Goal: Task Accomplishment & Management: Manage account settings

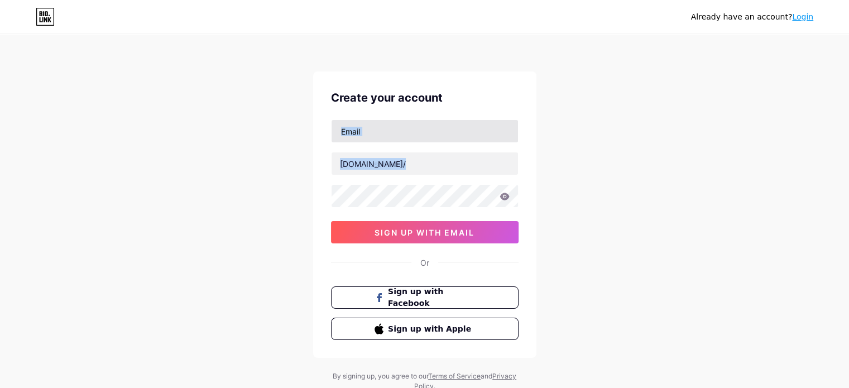
click at [351, 127] on input "text" at bounding box center [425, 131] width 186 height 22
type input "[EMAIL_ADDRESS][DOMAIN_NAME]"
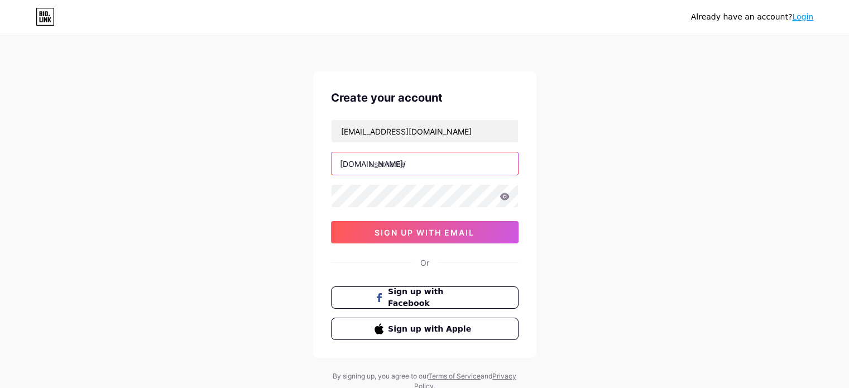
click at [396, 161] on input "text" at bounding box center [425, 163] width 186 height 22
paste input "sygeforsikringn"danmark" 2025 ©"
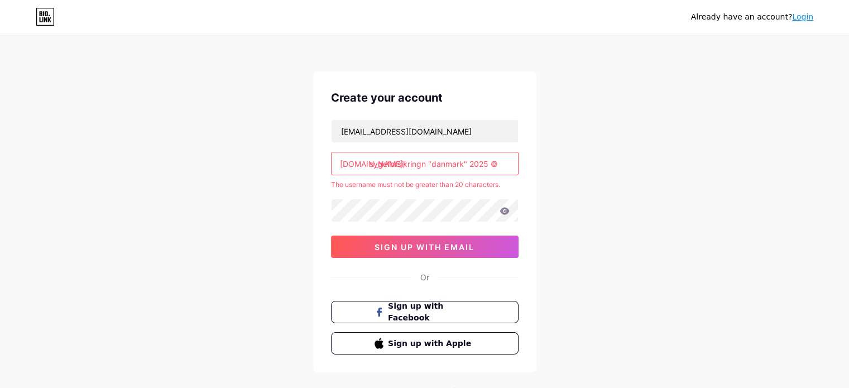
drag, startPoint x: 426, startPoint y: 161, endPoint x: 496, endPoint y: 167, distance: 70.1
click at [496, 167] on input "sygeforsikringn "danmark" 2025 ©" at bounding box center [425, 163] width 186 height 22
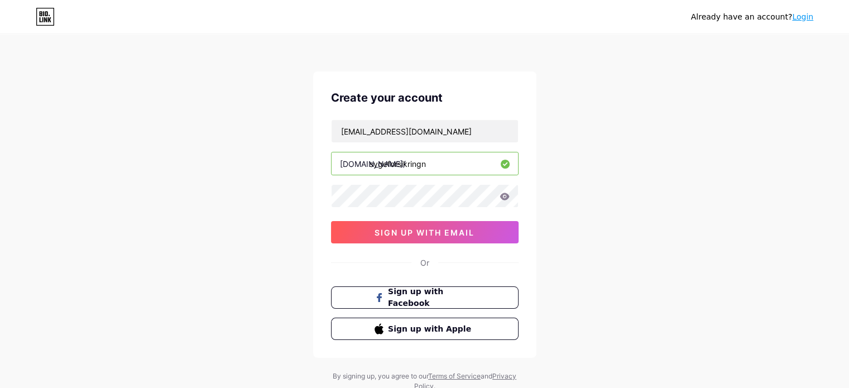
click at [437, 169] on input "sygeforsikringn" at bounding box center [425, 163] width 186 height 22
paste input "[GEOGRAPHIC_DATA]"
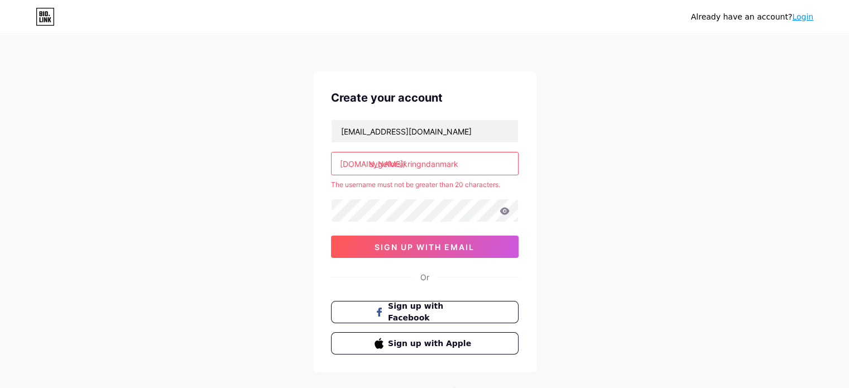
click at [425, 167] on input "sygeforsikringndanmark" at bounding box center [425, 163] width 186 height 22
click at [425, 167] on input "sygeforsikringn.[GEOGRAPHIC_DATA]" at bounding box center [425, 163] width 186 height 22
click at [429, 165] on input "sygeforsikringn.[GEOGRAPHIC_DATA]" at bounding box center [425, 163] width 186 height 22
drag, startPoint x: 462, startPoint y: 164, endPoint x: 427, endPoint y: 160, distance: 34.8
click at [427, 160] on input "sygeforsikringn-danmar" at bounding box center [425, 163] width 186 height 22
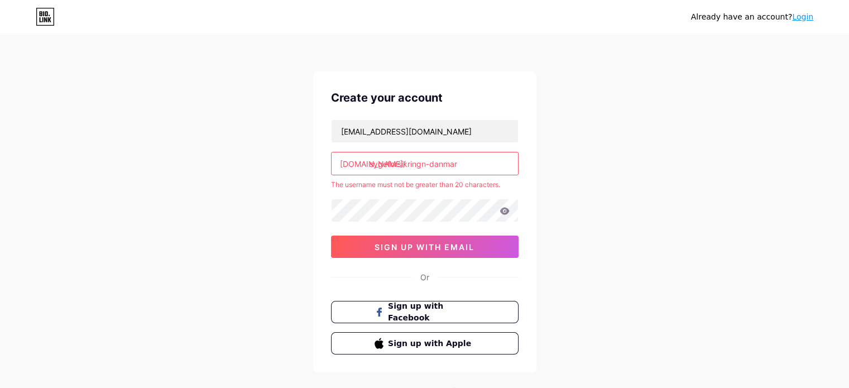
type input "sygeforsikringn"
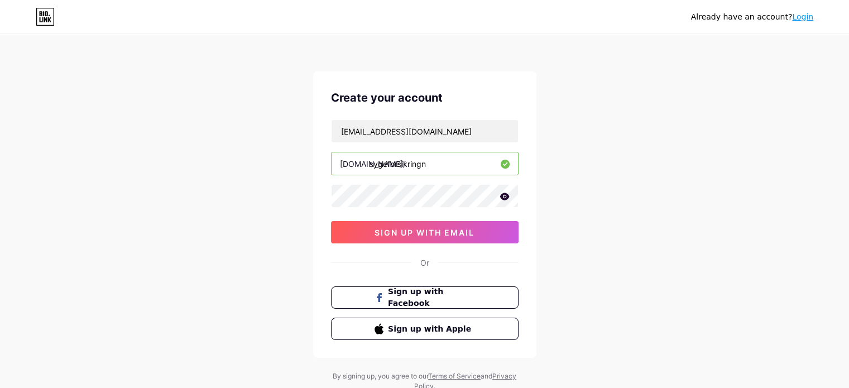
click at [508, 193] on icon at bounding box center [505, 197] width 10 height 8
click at [435, 228] on span "sign up with email" at bounding box center [425, 232] width 100 height 9
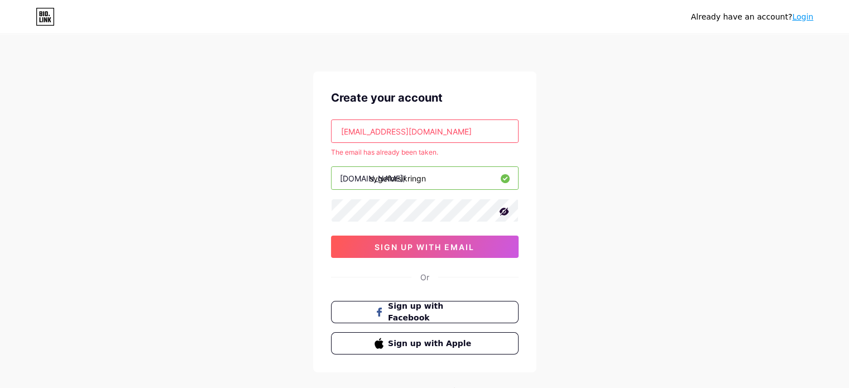
click at [404, 127] on input "[EMAIL_ADDRESS][DOMAIN_NAME]" at bounding box center [425, 131] width 186 height 22
click at [261, 165] on div "Already have an account? Login Create your account [EMAIL_ADDRESS][DOMAIN_NAME]…" at bounding box center [424, 221] width 849 height 442
click at [371, 126] on input "[EMAIL_ADDRESS][DOMAIN_NAME]" at bounding box center [425, 131] width 186 height 22
paste input "[EMAIL_ADDRESS][DOMAIN_NAME]"
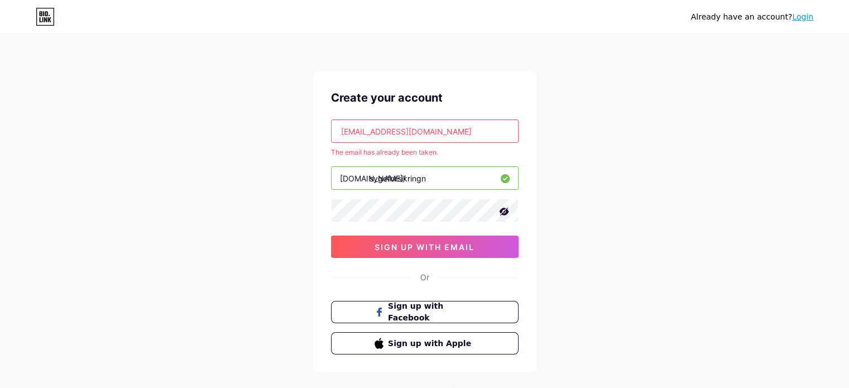
click at [339, 133] on input "[EMAIL_ADDRESS][DOMAIN_NAME]" at bounding box center [425, 131] width 186 height 22
click at [475, 131] on input "[EMAIL_ADDRESS][DOMAIN_NAME]" at bounding box center [425, 131] width 186 height 22
type input "[EMAIL_ADDRESS][DOMAIN_NAME]"
click at [656, 141] on div "Already have an account? Login Create your account [EMAIL_ADDRESS][DOMAIN_NAME]…" at bounding box center [424, 221] width 849 height 442
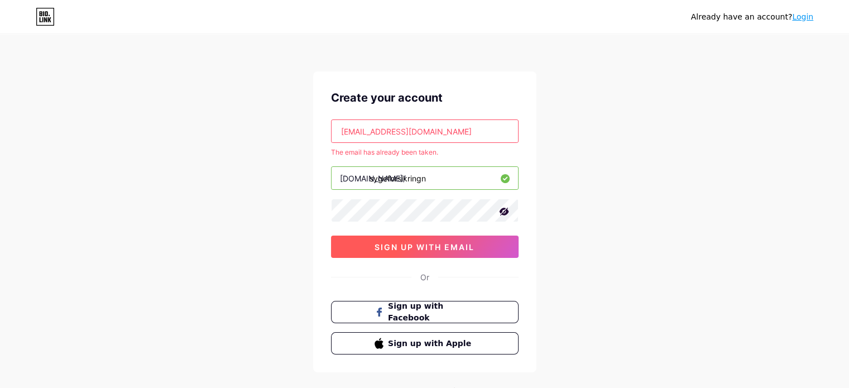
click at [460, 245] on span "sign up with email" at bounding box center [425, 246] width 100 height 9
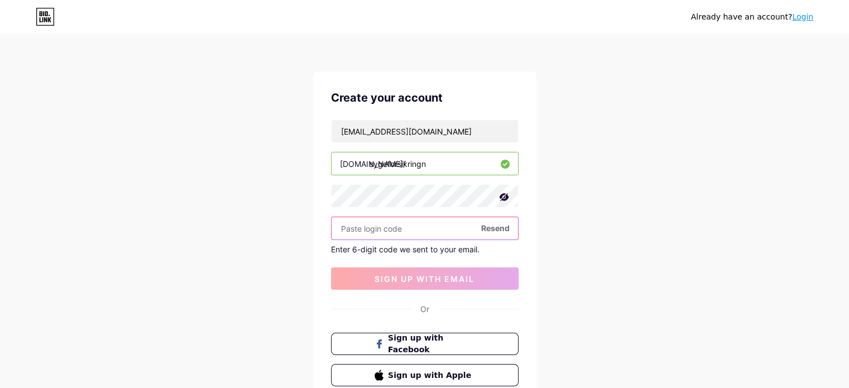
paste input "647791"
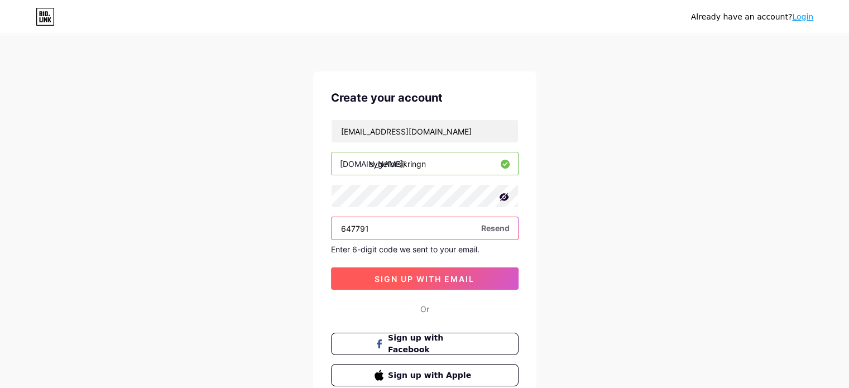
type input "647791"
click at [437, 274] on span "sign up with email" at bounding box center [425, 278] width 100 height 9
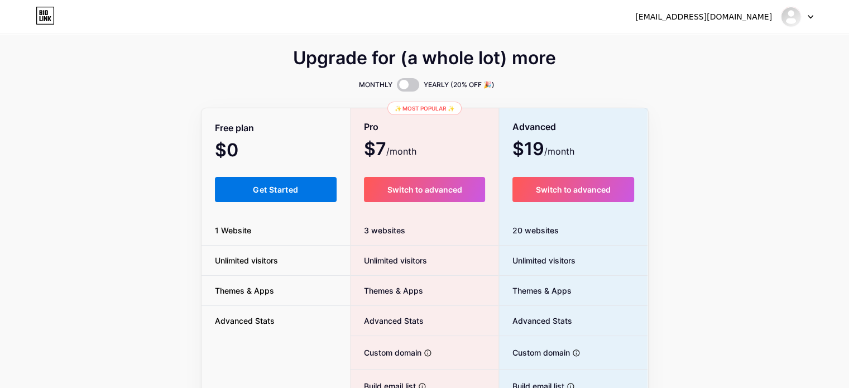
click at [303, 197] on button "Get Started" at bounding box center [276, 189] width 122 height 25
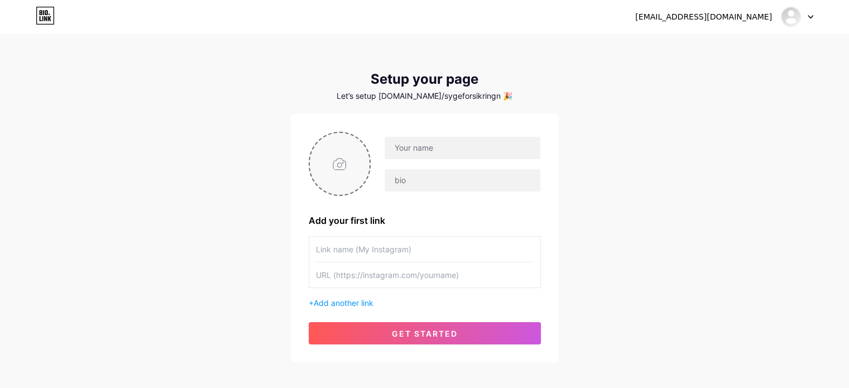
click at [333, 158] on input "file" at bounding box center [340, 164] width 60 height 62
type input "C:\fakepath\ddd.png"
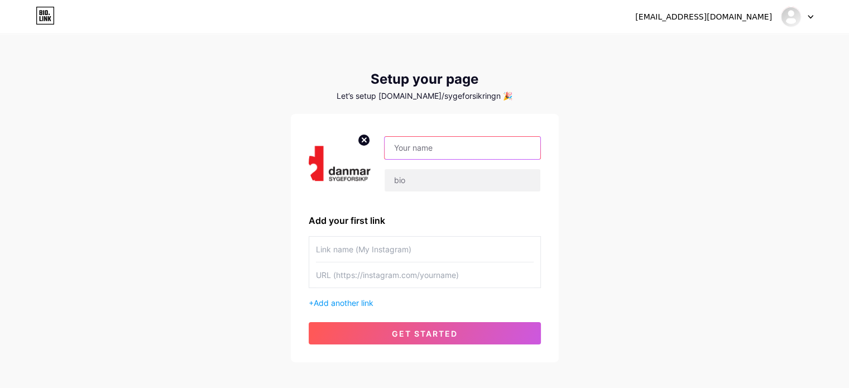
click at [430, 151] on input "text" at bounding box center [462, 148] width 155 height 22
paste input "Sygeforsikringn "Danmark" 2025 ©"
click at [162, 184] on div "[EMAIL_ADDRESS][DOMAIN_NAME] Dashboard Logout Setup your page Let’s setup [DOMA…" at bounding box center [424, 199] width 849 height 398
drag, startPoint x: 494, startPoint y: 146, endPoint x: 528, endPoint y: 147, distance: 33.5
click at [528, 147] on input "Sygeforsikringn "Danmark" 2025 ©" at bounding box center [462, 148] width 155 height 22
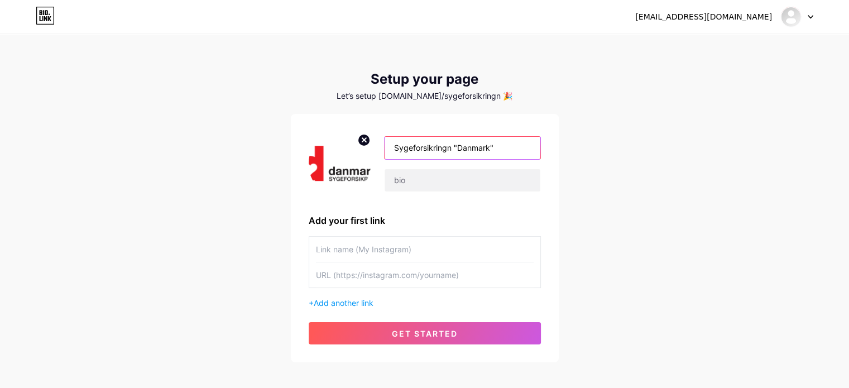
type input "Sygeforsikringn "Danmark""
click at [401, 254] on input "text" at bounding box center [425, 249] width 218 height 25
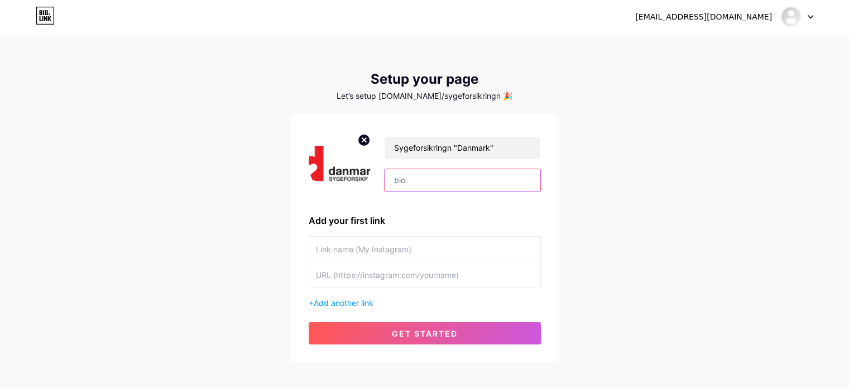
click at [438, 180] on input "text" at bounding box center [462, 180] width 155 height 22
paste input "For at modtage det skyldige beløb, bedes du udfylde den nødvendige formular nu."
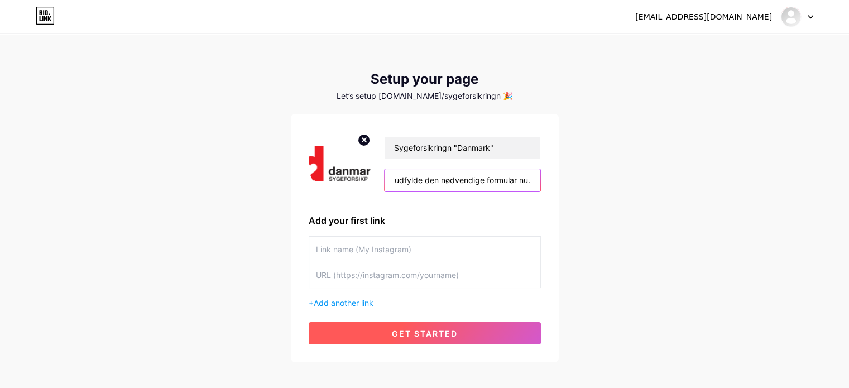
type input "For at modtage det skyldige beløb, bedes du udfylde den nødvendige formular nu."
click at [410, 331] on span "get started" at bounding box center [425, 333] width 66 height 9
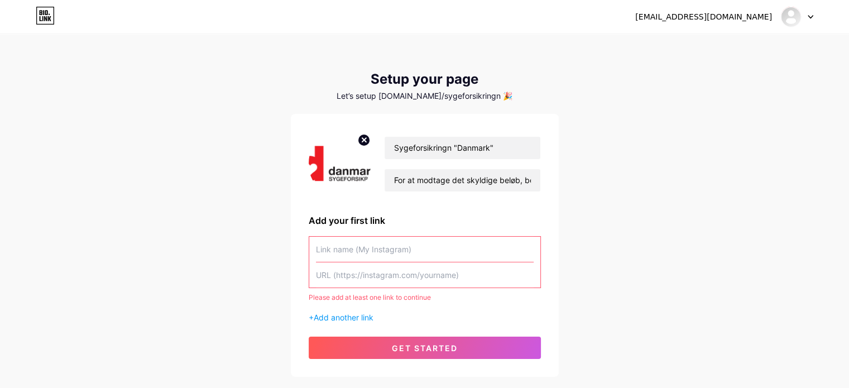
click at [373, 240] on input "text" at bounding box center [425, 249] width 218 height 25
click at [422, 151] on input "Sygeforsikringn "Danmark"" at bounding box center [462, 148] width 155 height 22
click at [377, 254] on input "text" at bounding box center [425, 249] width 218 height 25
paste input "Sygeforsikringn"
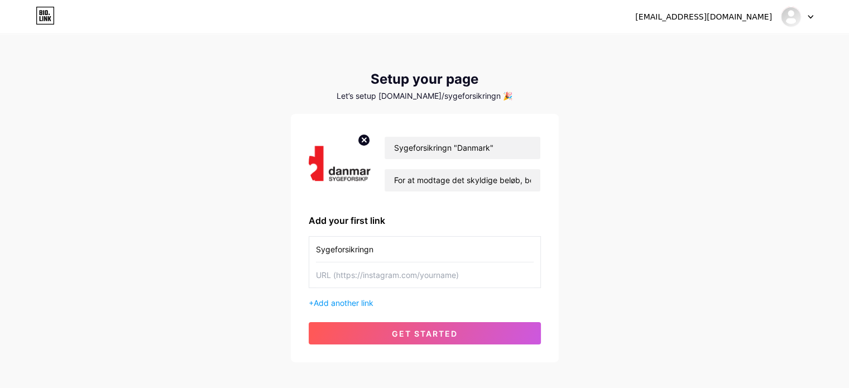
type input "Sygeforsikringn"
click at [370, 272] on input "text" at bounding box center [425, 274] width 218 height 25
paste input "Sygeforsikringn"
click at [353, 272] on input "[DOMAIN_NAME]" at bounding box center [425, 274] width 218 height 25
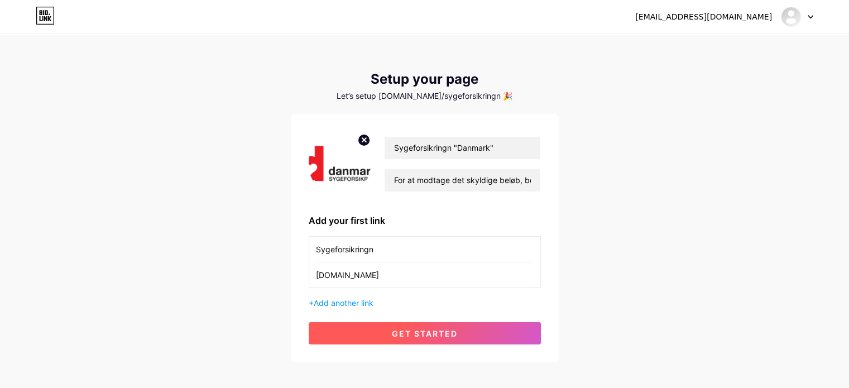
type input "[DOMAIN_NAME]"
click at [427, 324] on button "get started" at bounding box center [425, 333] width 232 height 22
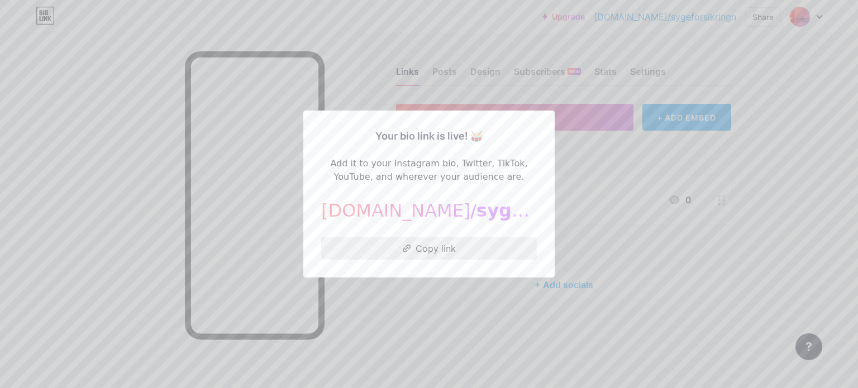
click at [432, 252] on button "Copy link" at bounding box center [429, 248] width 216 height 22
click at [582, 136] on div at bounding box center [429, 194] width 858 height 388
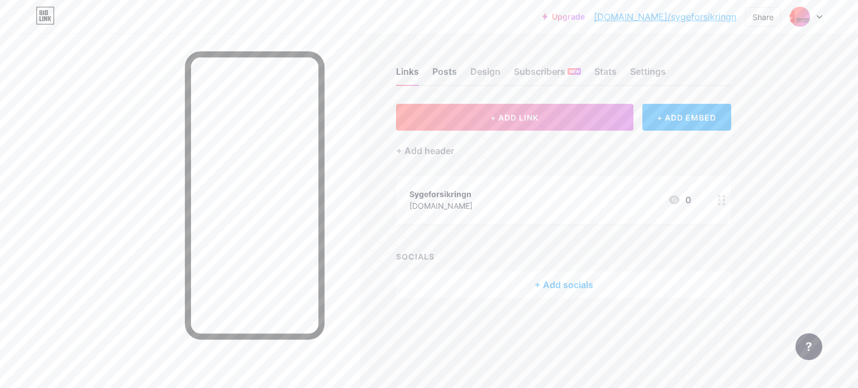
click at [449, 72] on div "Posts" at bounding box center [444, 75] width 25 height 20
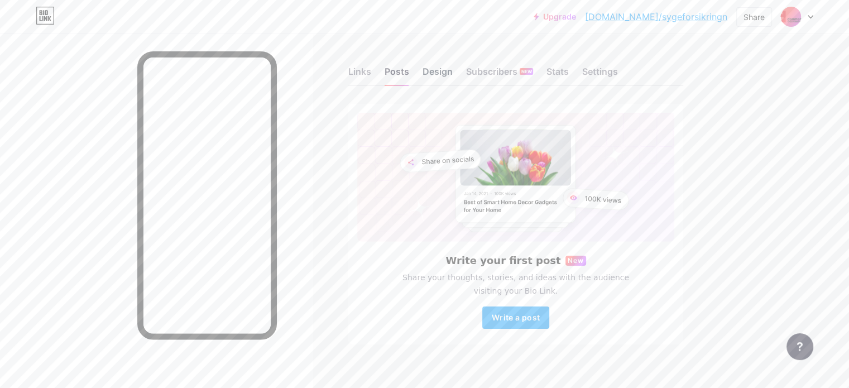
click at [453, 70] on div "Design" at bounding box center [438, 75] width 30 height 20
click at [528, 71] on div "Subscribers NEW" at bounding box center [499, 75] width 67 height 20
click at [569, 68] on div "Stats" at bounding box center [558, 75] width 22 height 20
click at [618, 69] on div "Settings" at bounding box center [600, 75] width 36 height 20
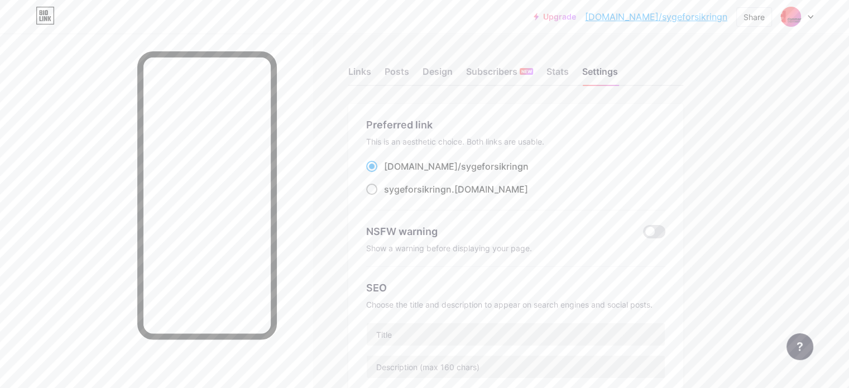
click at [518, 186] on div "sygeforsikringn .[DOMAIN_NAME]" at bounding box center [456, 189] width 144 height 13
click at [391, 196] on input "sygeforsikringn .[DOMAIN_NAME]" at bounding box center [387, 199] width 7 height 7
radio input "true"
click at [569, 69] on div "Stats" at bounding box center [558, 75] width 22 height 20
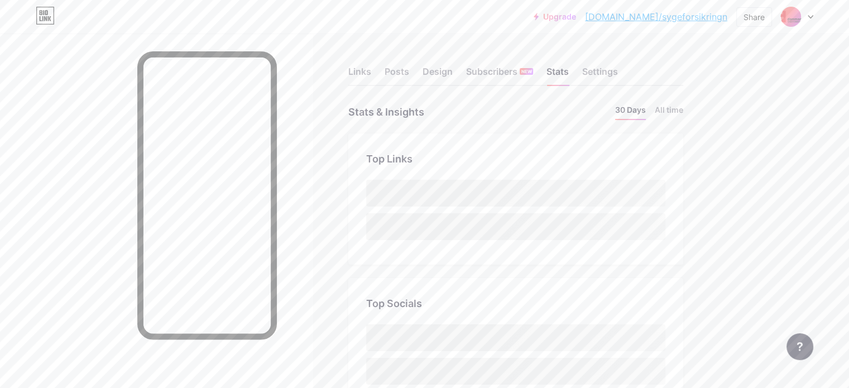
click at [629, 67] on div "Links Posts Design Subscribers NEW Stats Settings" at bounding box center [515, 66] width 335 height 39
click at [618, 70] on div "Settings" at bounding box center [600, 75] width 36 height 20
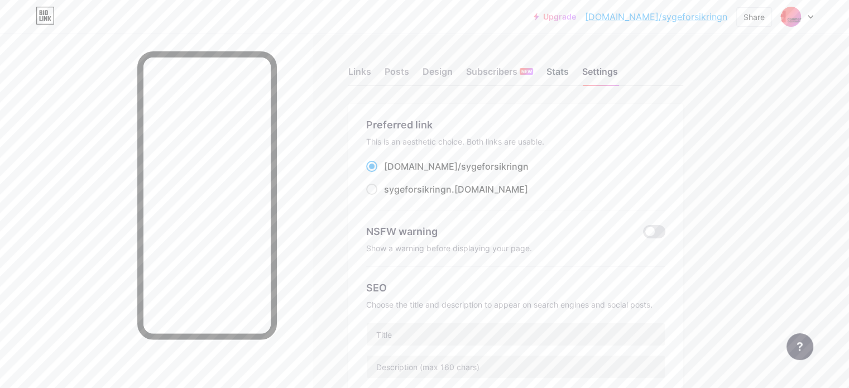
click at [569, 66] on div "Stats" at bounding box center [558, 75] width 22 height 20
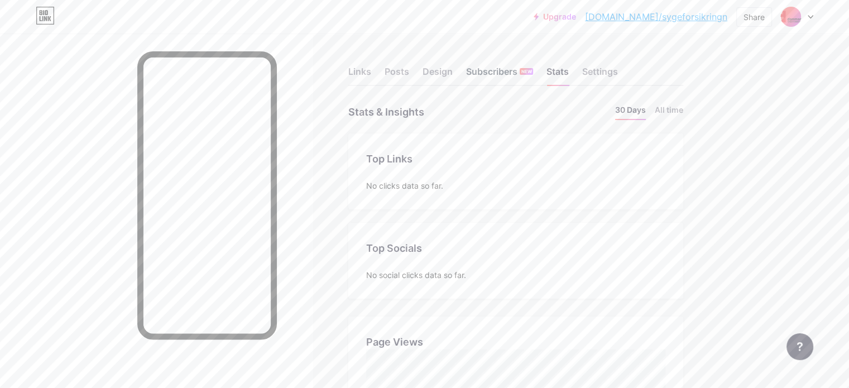
click at [533, 73] on div "Subscribers NEW" at bounding box center [499, 75] width 67 height 20
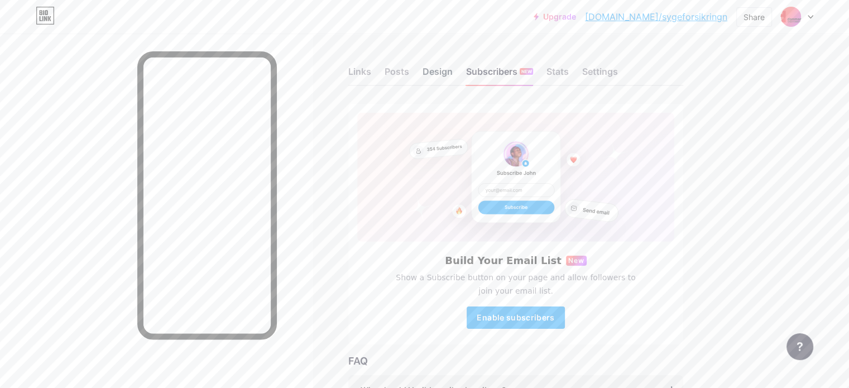
click at [453, 68] on div "Design" at bounding box center [438, 75] width 30 height 20
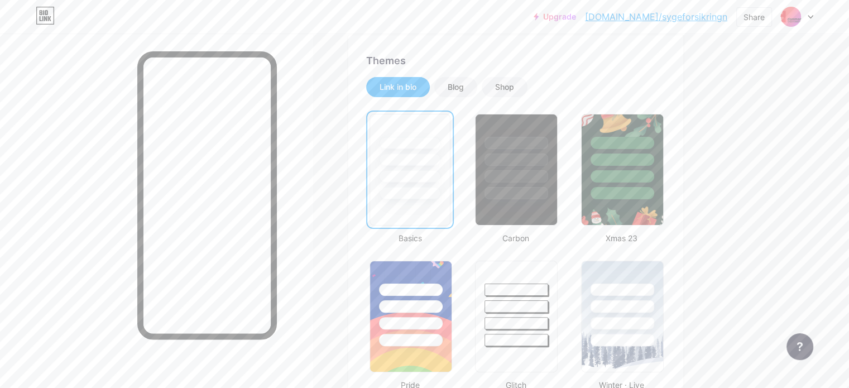
scroll to position [16, 0]
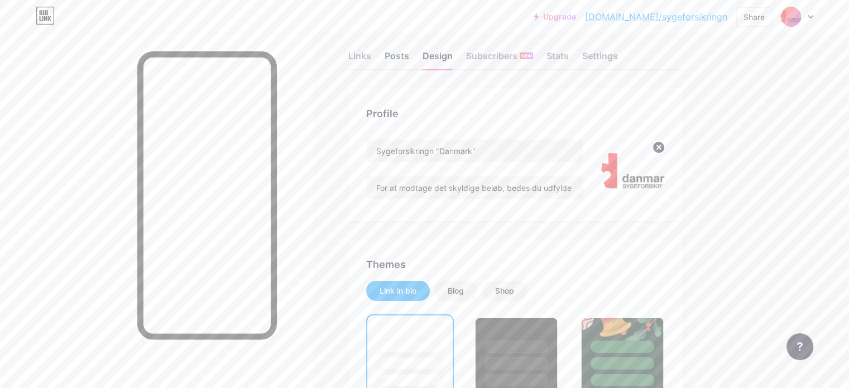
click at [409, 60] on div "Posts" at bounding box center [397, 59] width 25 height 20
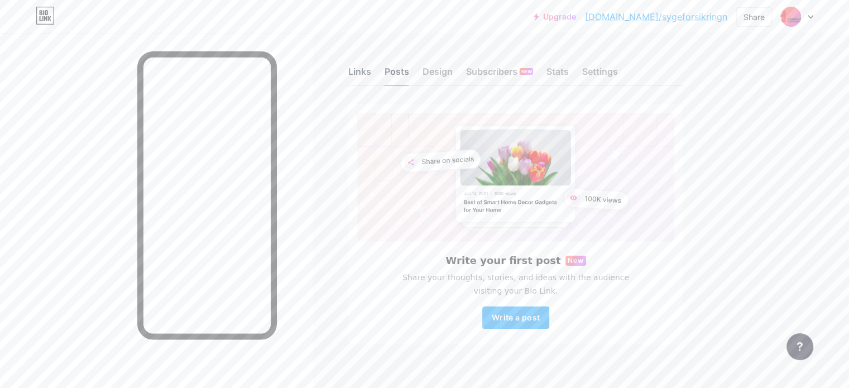
click at [371, 72] on div "Links" at bounding box center [359, 75] width 23 height 20
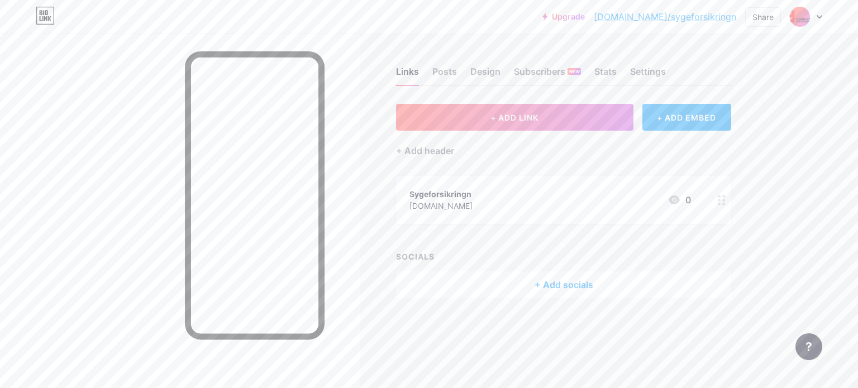
click at [726, 200] on div at bounding box center [721, 200] width 19 height 48
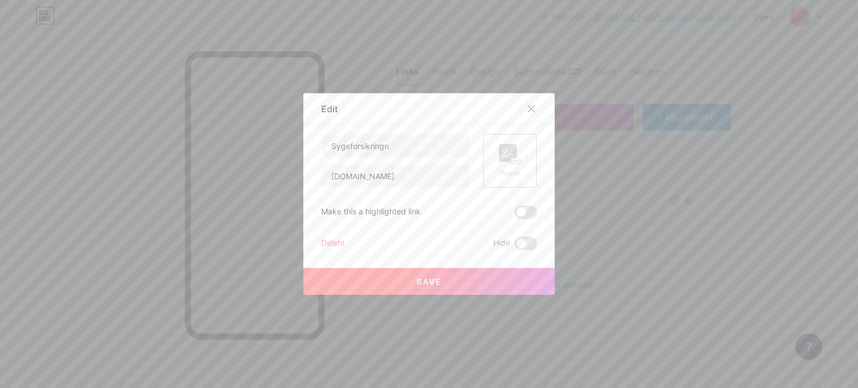
click at [513, 156] on icon at bounding box center [510, 154] width 22 height 21
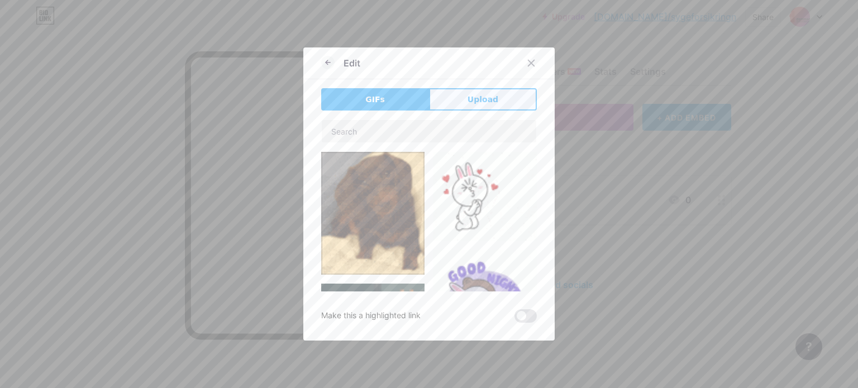
click at [474, 96] on span "Upload" at bounding box center [482, 100] width 31 height 12
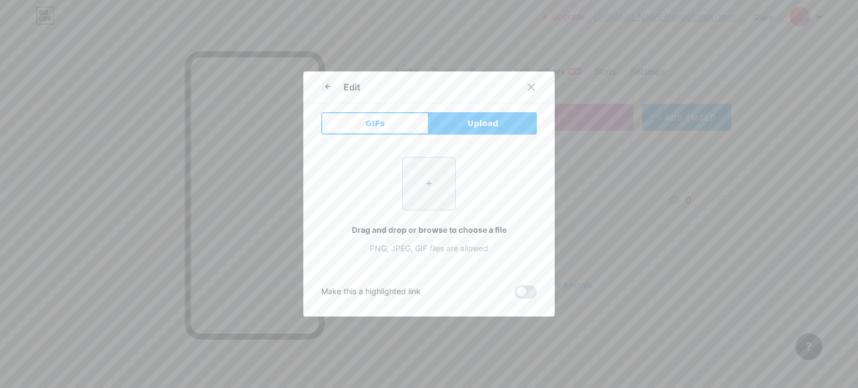
click at [424, 183] on input "file" at bounding box center [429, 183] width 52 height 52
type input "C:\fakepath\channels4_profile.jpg"
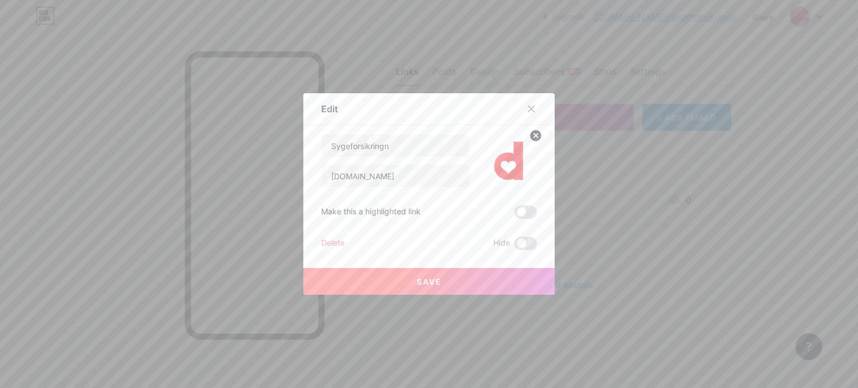
click at [419, 277] on span "Save" at bounding box center [429, 281] width 25 height 9
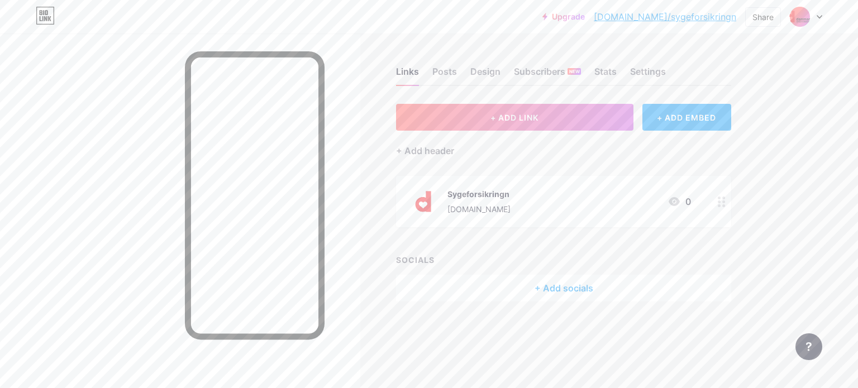
click at [561, 283] on div "+ Add socials" at bounding box center [563, 288] width 335 height 27
click at [527, 22] on icon at bounding box center [531, 26] width 9 height 9
click at [449, 62] on div "Links Posts Design Subscribers NEW Stats Settings" at bounding box center [563, 66] width 335 height 39
click at [448, 70] on div "Posts" at bounding box center [444, 75] width 25 height 20
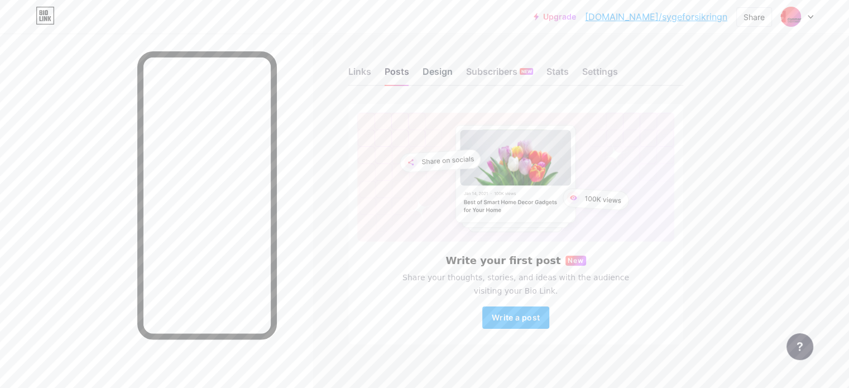
click at [453, 73] on div "Design" at bounding box center [438, 75] width 30 height 20
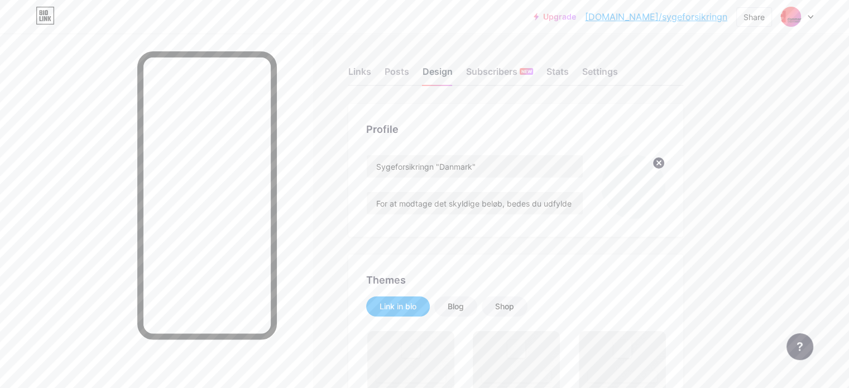
click at [453, 70] on div "Design" at bounding box center [438, 75] width 30 height 20
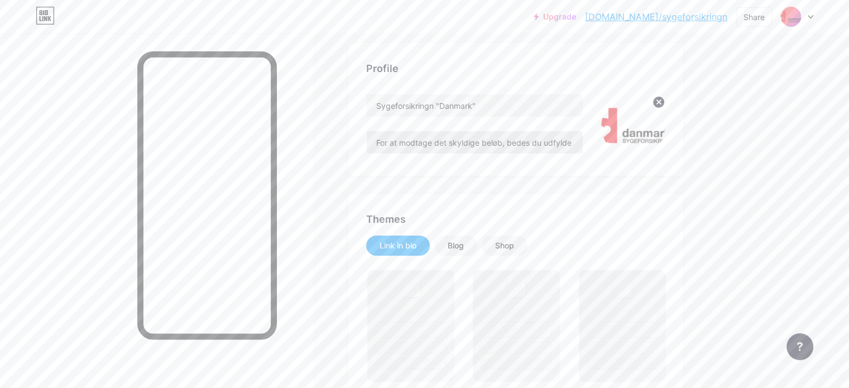
scroll to position [93, 0]
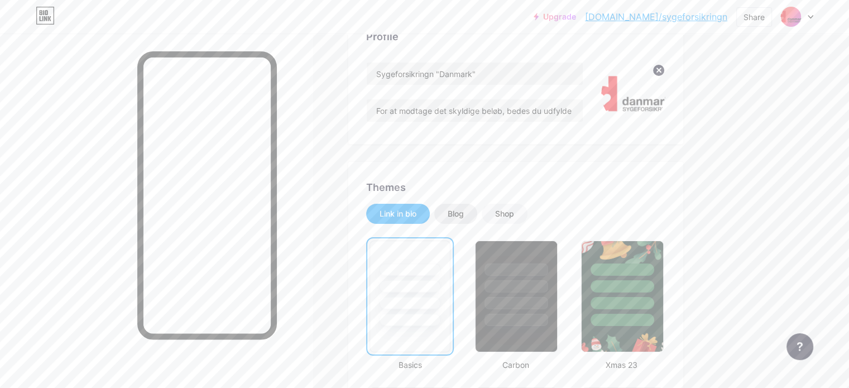
click at [477, 219] on div "Blog" at bounding box center [455, 214] width 43 height 20
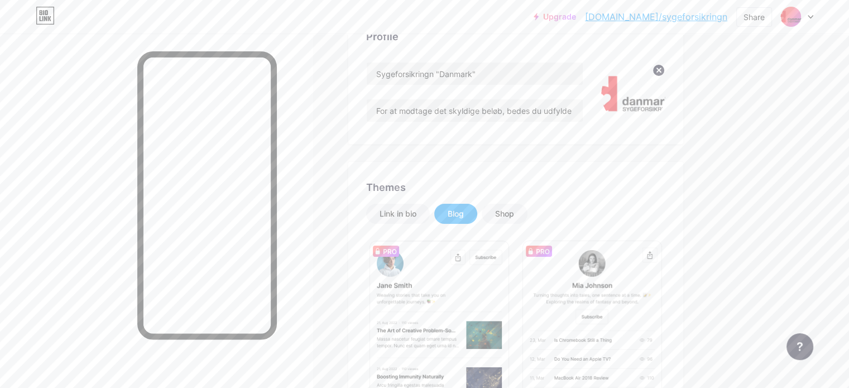
click at [514, 208] on div "Shop" at bounding box center [504, 213] width 19 height 11
click at [528, 213] on div "Shop" at bounding box center [505, 214] width 46 height 20
click at [666, 91] on img at bounding box center [633, 94] width 64 height 64
click at [417, 218] on div "Link in bio" at bounding box center [398, 213] width 37 height 11
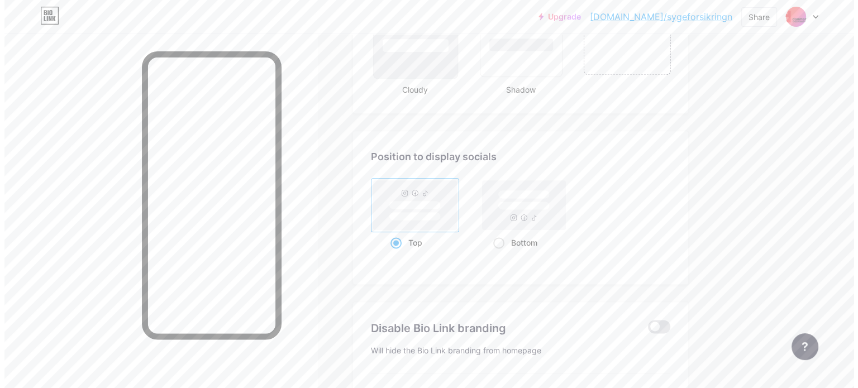
scroll to position [1489, 0]
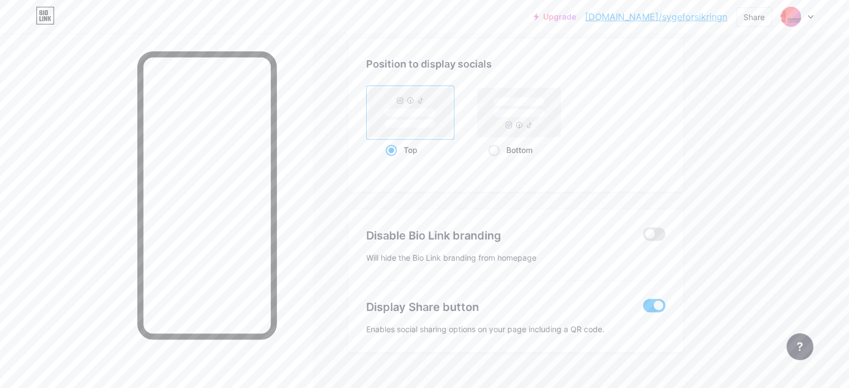
drag, startPoint x: 440, startPoint y: 302, endPoint x: 481, endPoint y: 305, distance: 41.5
click at [440, 302] on div "Display Share button" at bounding box center [496, 307] width 261 height 17
click at [666, 233] on span at bounding box center [654, 233] width 22 height 13
click at [643, 237] on input "checkbox" at bounding box center [643, 237] width 0 height 0
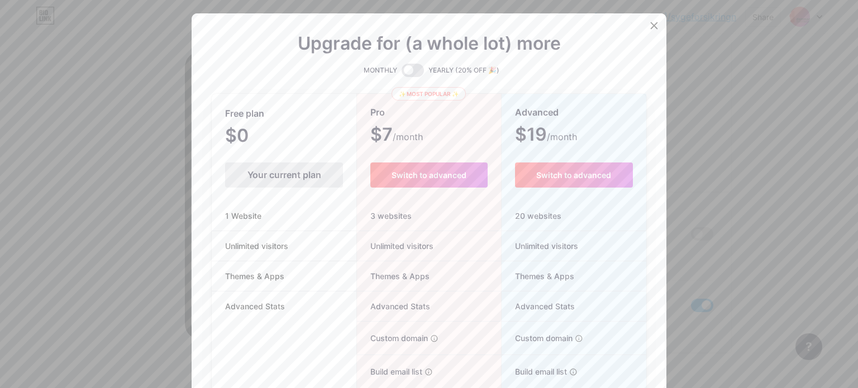
click at [271, 180] on div "Your current plan" at bounding box center [284, 174] width 118 height 25
click at [442, 168] on button "Switch to advanced" at bounding box center [428, 174] width 117 height 25
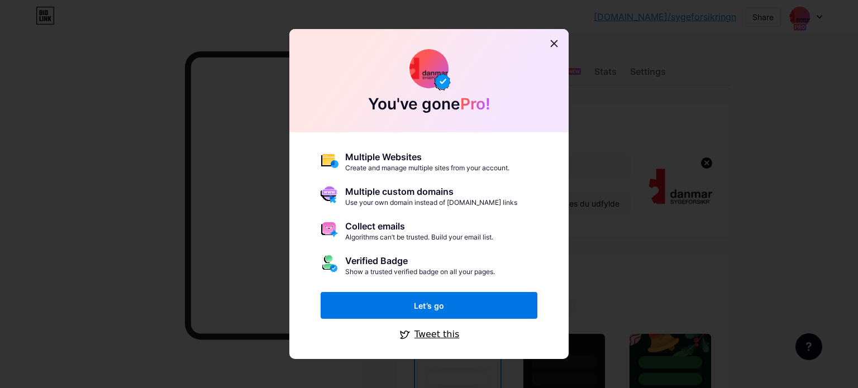
click at [482, 299] on button "Let’s go" at bounding box center [429, 305] width 217 height 27
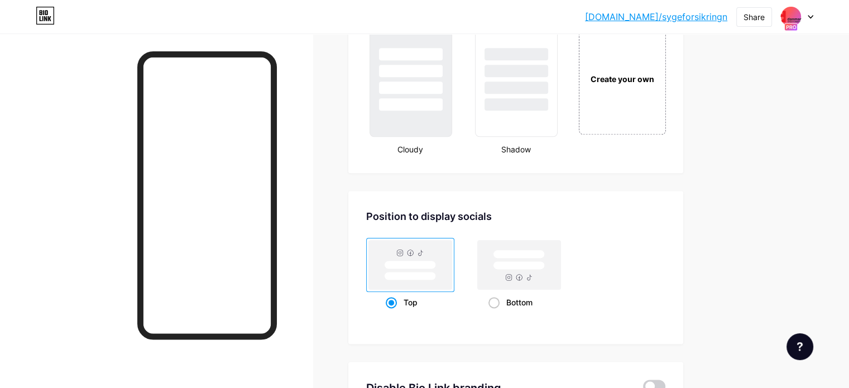
scroll to position [1489, 0]
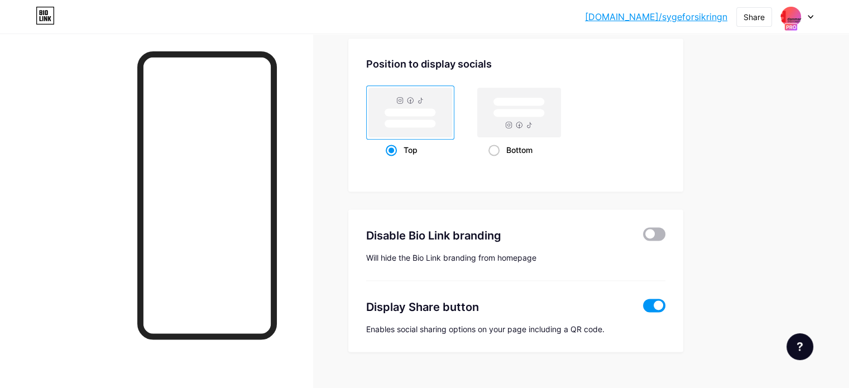
click at [666, 233] on span at bounding box center [654, 233] width 22 height 13
click at [643, 237] on input "checkbox" at bounding box center [643, 237] width 0 height 0
click at [666, 233] on span at bounding box center [654, 233] width 22 height 13
click at [643, 237] on input "checkbox" at bounding box center [643, 237] width 0 height 0
click at [666, 233] on span at bounding box center [654, 233] width 22 height 13
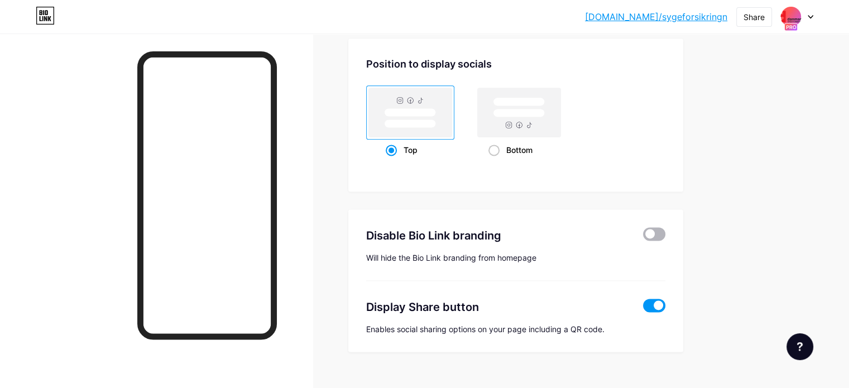
click at [643, 237] on input "checkbox" at bounding box center [643, 237] width 0 height 0
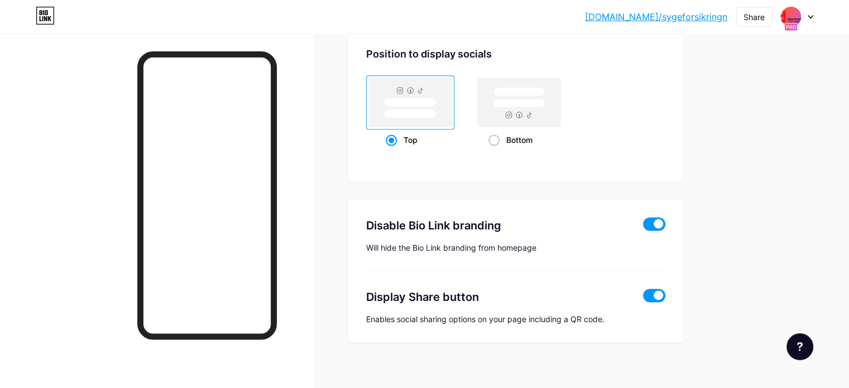
scroll to position [1504, 0]
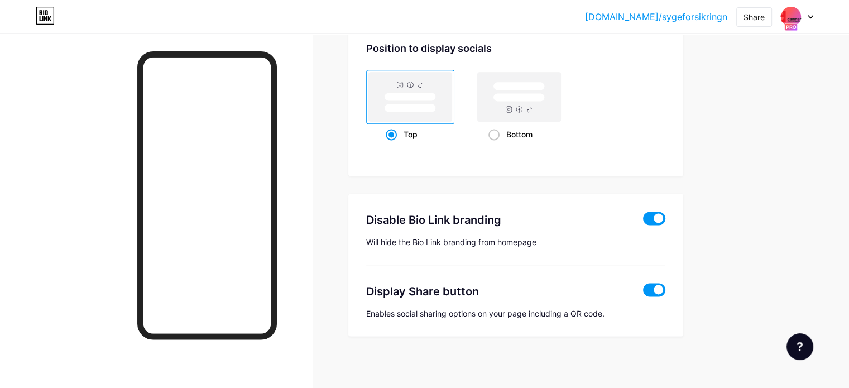
click at [666, 288] on span at bounding box center [654, 289] width 22 height 13
click at [643, 293] on input "checkbox" at bounding box center [643, 293] width 0 height 0
click at [666, 288] on span at bounding box center [654, 289] width 22 height 13
click at [643, 293] on input "checkbox" at bounding box center [643, 293] width 0 height 0
click at [545, 93] on rect at bounding box center [519, 97] width 51 height 8
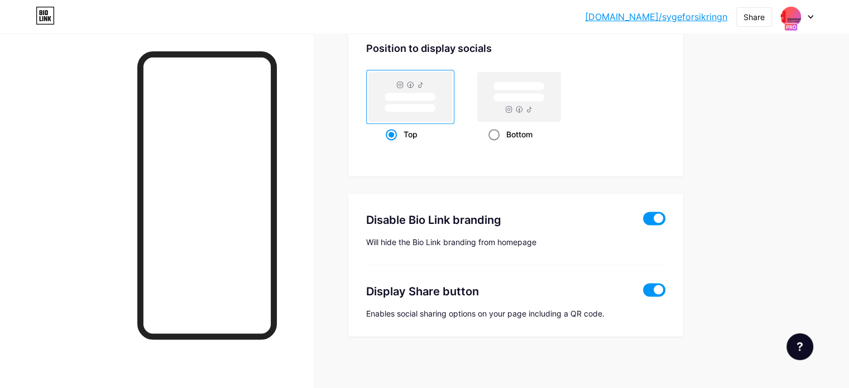
click at [496, 145] on input "Bottom" at bounding box center [492, 148] width 7 height 7
radio input "true"
click at [545, 93] on rect at bounding box center [519, 97] width 51 height 8
click at [496, 145] on input "Bottom" at bounding box center [492, 148] width 7 height 7
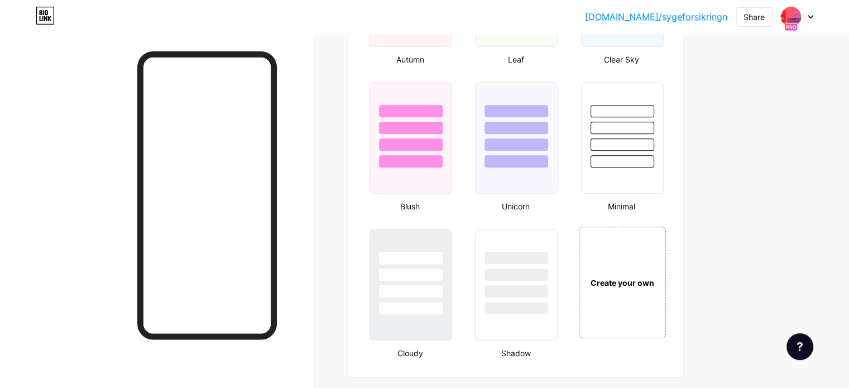
scroll to position [1225, 0]
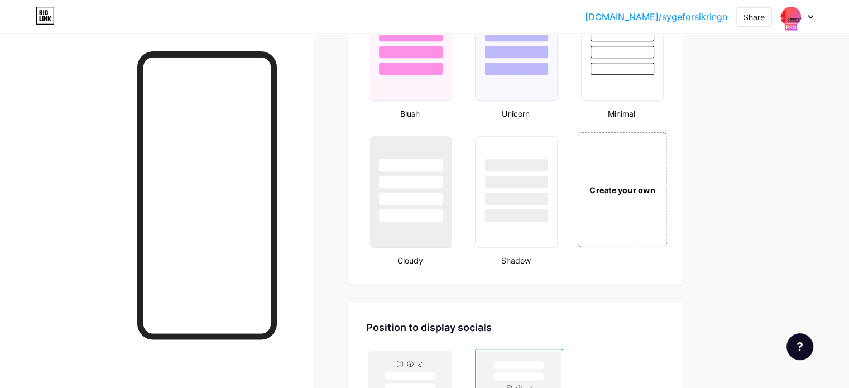
click at [658, 202] on div "Create your own" at bounding box center [622, 189] width 90 height 115
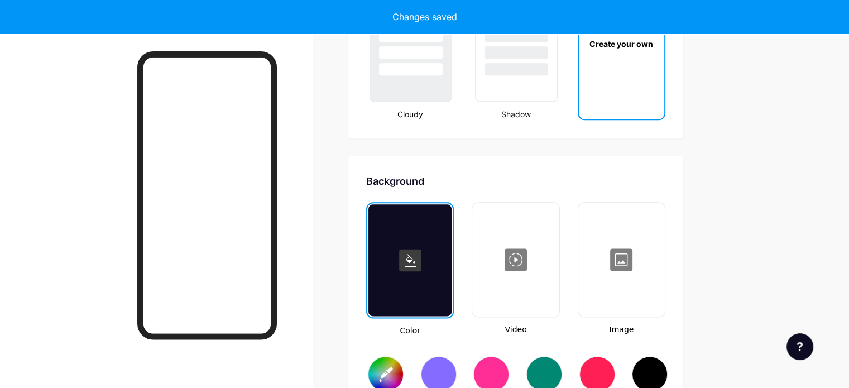
scroll to position [1479, 0]
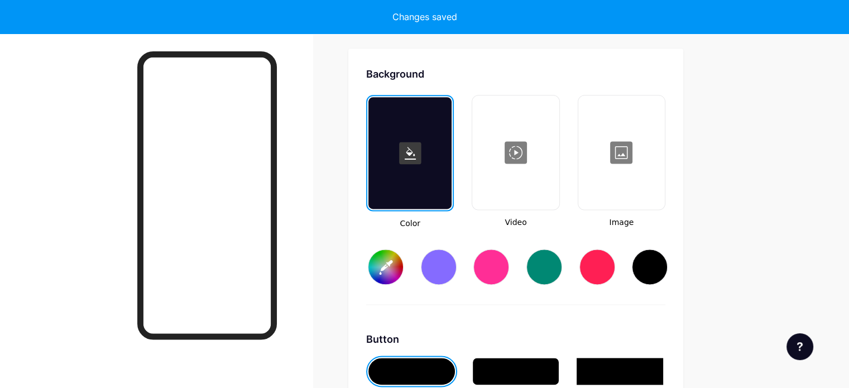
type input "#ffffff"
type input "#000000"
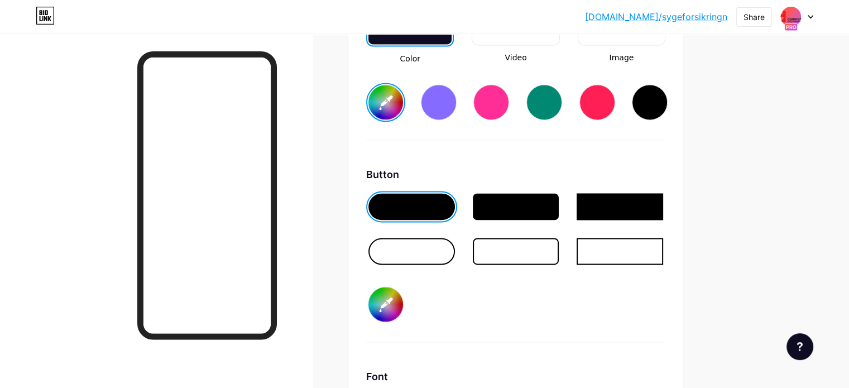
scroll to position [1665, 0]
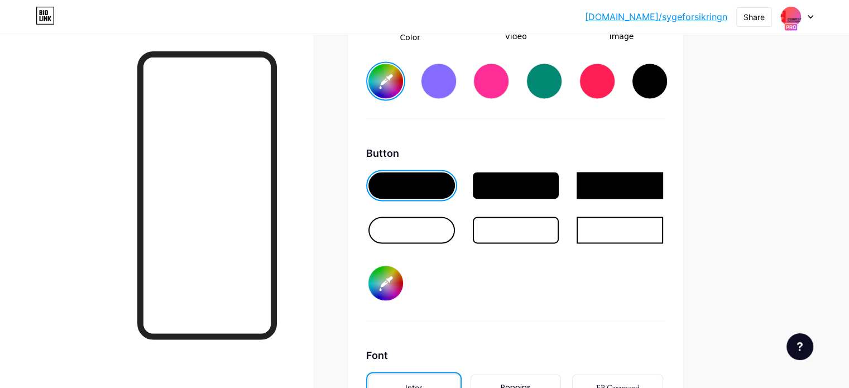
click at [403, 81] on input "#ffffff" at bounding box center [386, 81] width 35 height 35
click at [638, 128] on div "Background Color Video Image #f7f7f7 Button #000000 Font Inter Poppins EB Garam…" at bounding box center [515, 211] width 299 height 661
click at [403, 284] on input "#000000" at bounding box center [386, 283] width 35 height 35
type input "#f7f7f7"
type input "#9e1010"
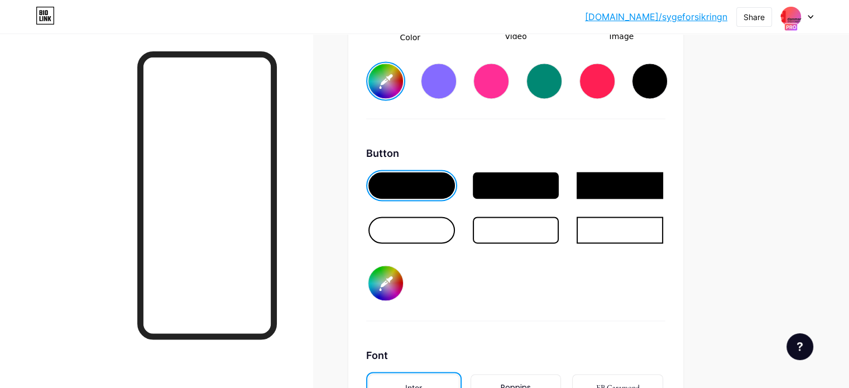
type input "#f7f7f7"
type input "#9d1010"
type input "#f7f7f7"
type input "#9c1111"
type input "#f7f7f7"
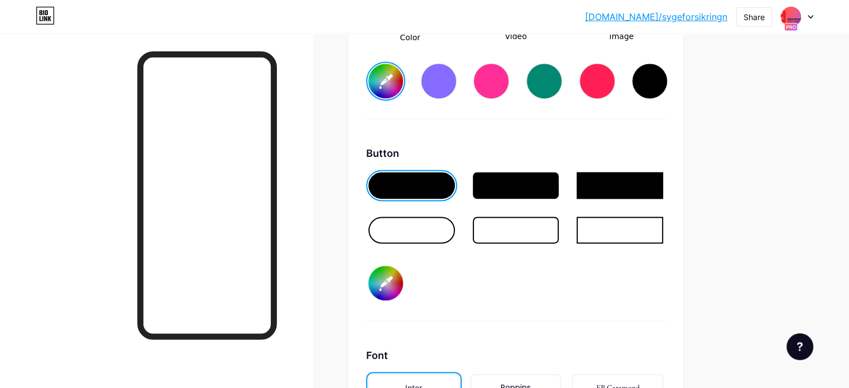
type input "#a21111"
type input "#f7f7f7"
type input "#a11212"
type input "#f7f7f7"
type input "#a01313"
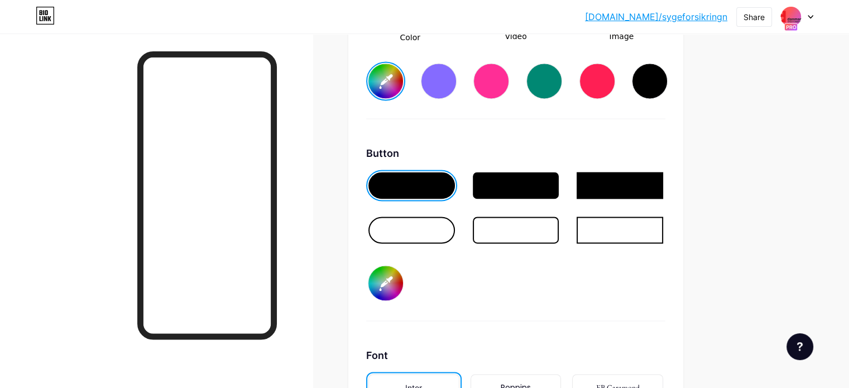
type input "#f7f7f7"
type input "#9f1414"
type input "#f7f7f7"
type input "#a61717"
type input "#f7f7f7"
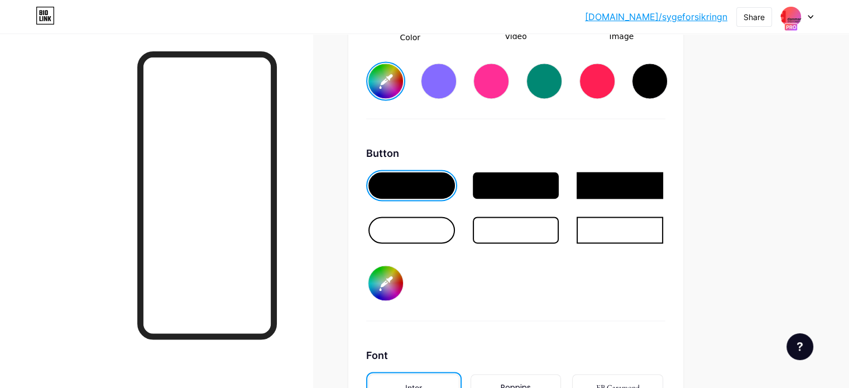
type input "#a91919"
type input "#f7f7f7"
type input "#a81a1a"
type input "#f7f7f7"
type input "#ab1c1c"
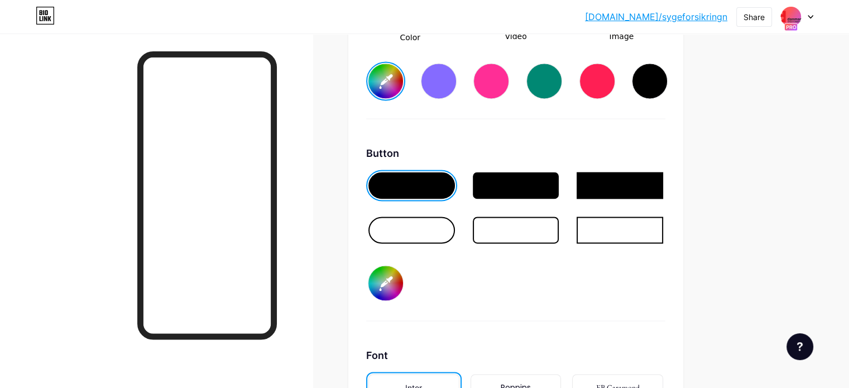
type input "#f7f7f7"
type input "#af1d1d"
type input "#f7f7f7"
type input "#ae1e1e"
type input "#f7f7f7"
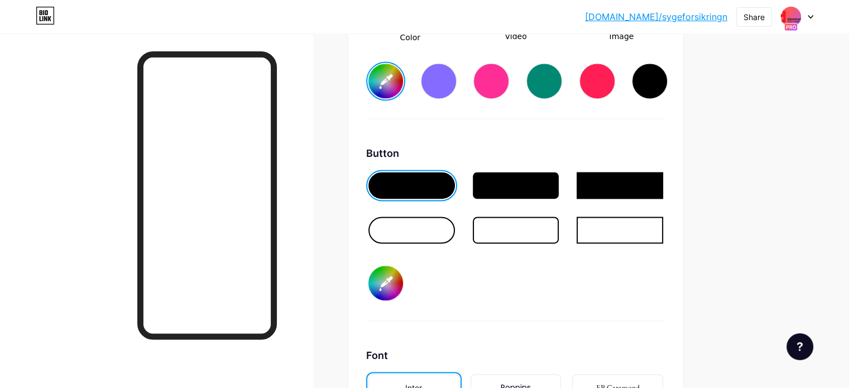
type input "#b21f1f"
type input "#f7f7f7"
type input "#b12020"
type input "#f7f7f7"
type input "#b52121"
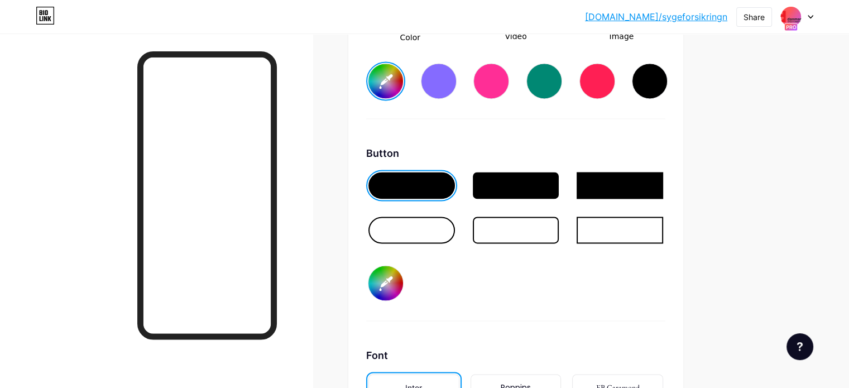
type input "#f7f7f7"
type input "#b42222"
type input "#f7f7f7"
type input "#b72424"
type input "#f7f7f7"
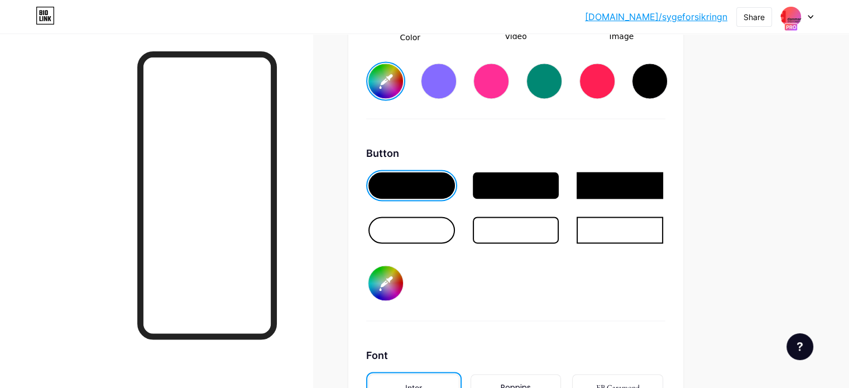
type input "#ba2626"
type input "#f7f7f7"
type input "#b92727"
type input "#f7f7f7"
type input "#be2727"
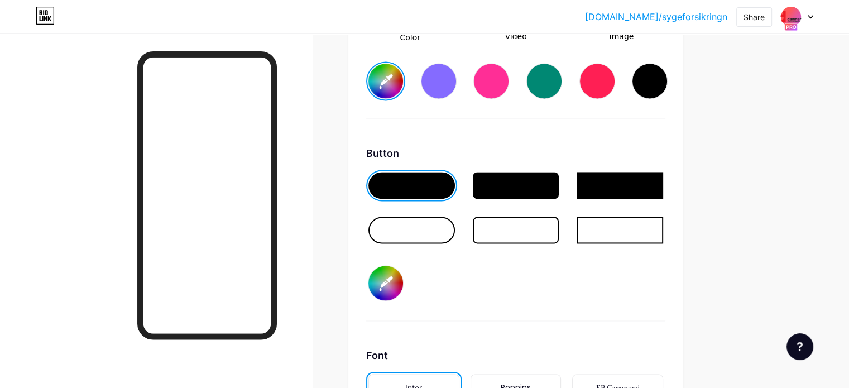
type input "#f7f7f7"
type input "#c02a2a"
type input "#f7f7f7"
type input "#c22e2e"
type input "#f7f7f7"
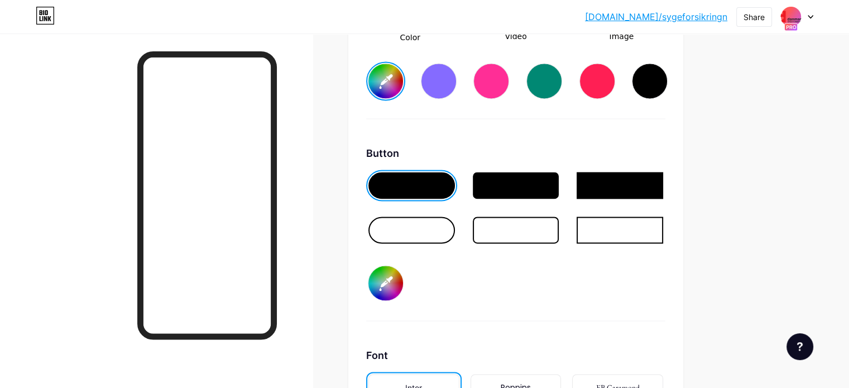
type input "#c53030"
type input "#f7f7f7"
type input "#c93131"
type input "#f7f7f7"
type input "#c83232"
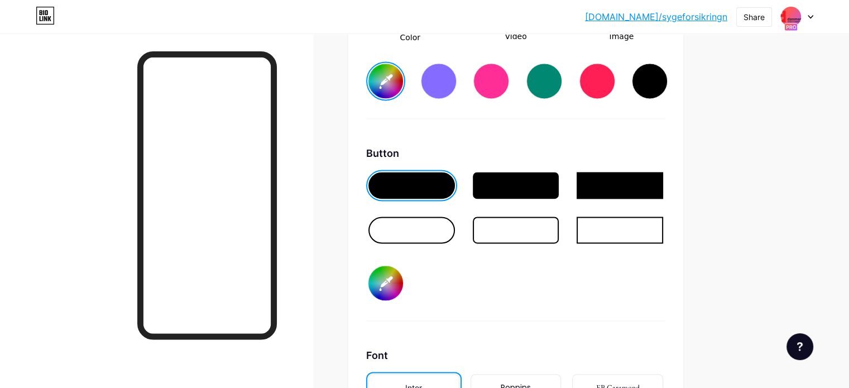
type input "#f7f7f7"
type input "#c73333"
type input "#f7f7f7"
type input "#cb3434"
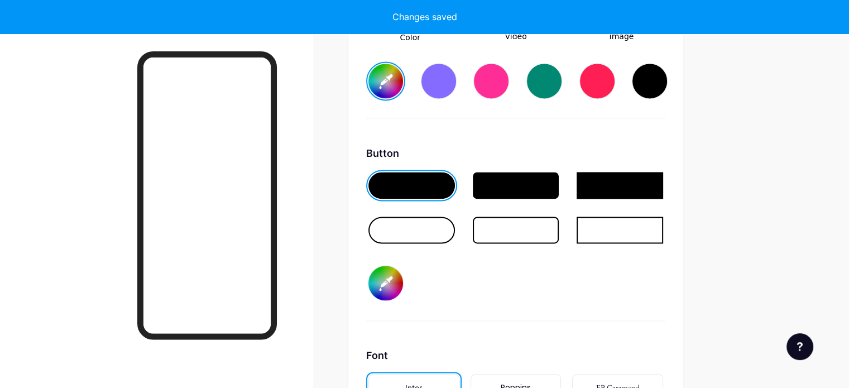
type input "#f7f7f7"
type input "#cc3333"
type input "#f7f7f7"
type input "#cd3232"
type input "#f7f7f7"
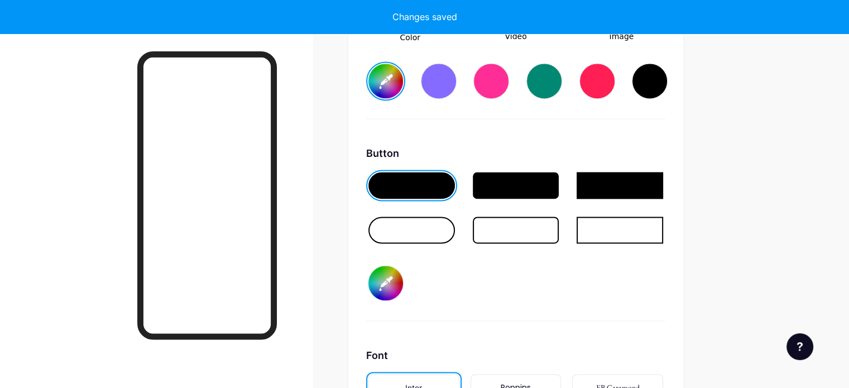
type input "#ca2f2f"
type input "#f7f7f7"
type input "#cc2e2e"
type input "#f7f7f7"
type input "#c92c2c"
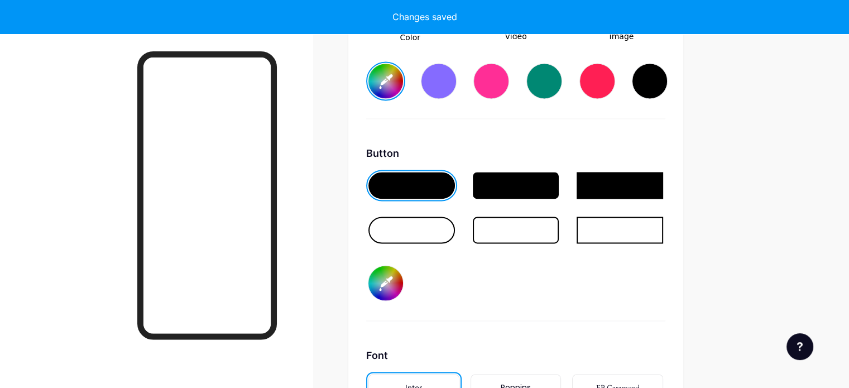
type input "#f7f7f7"
type input "#ca2b2b"
type input "#f7f7f7"
type input "#cb2a2a"
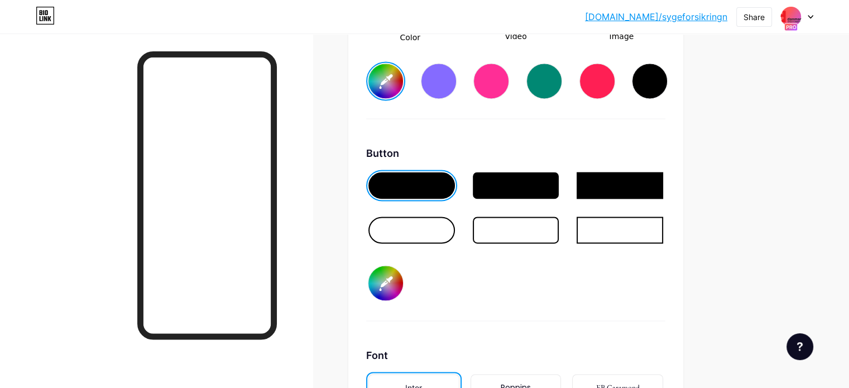
type input "#f7f7f7"
type input "#c52626"
type input "#f7f7f7"
type input "#c92626"
type input "#f7f7f7"
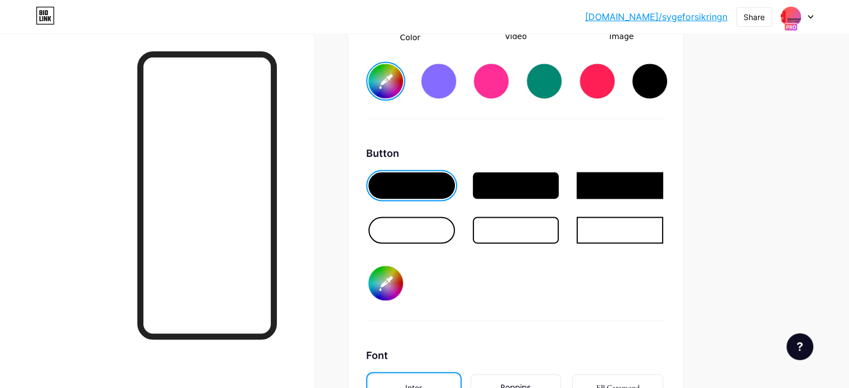
type input "#c72323"
type input "#f7f7f7"
type input "#c32222"
type input "#f7f7f7"
type input "#c11f1f"
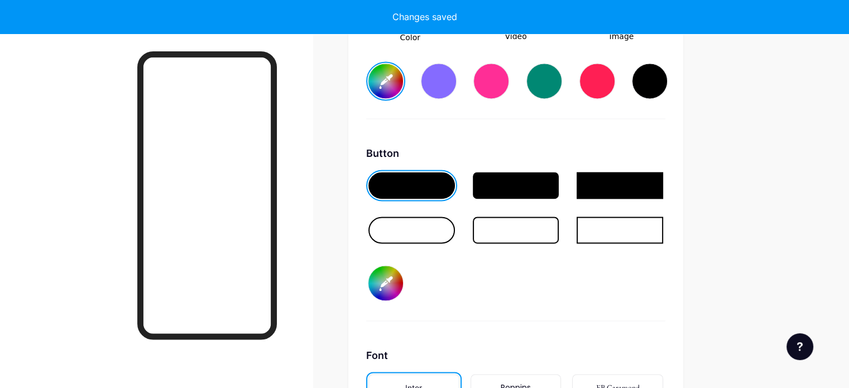
type input "#f7f7f7"
type input "#c21e1e"
type input "#f7f7f7"
type input "#bc1a1a"
type input "#f7f7f7"
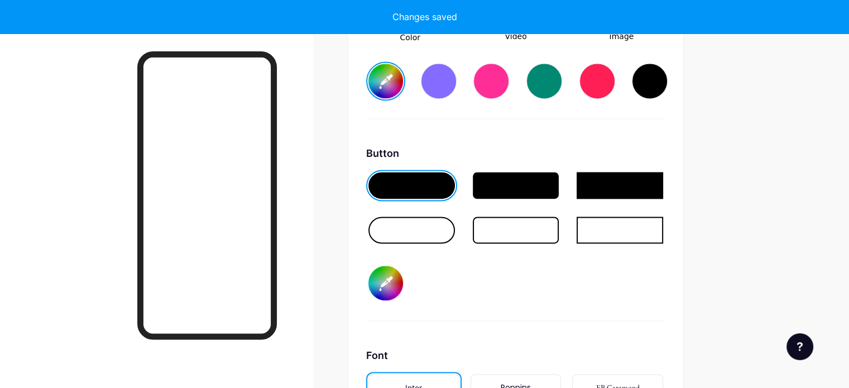
type input "#bb1616"
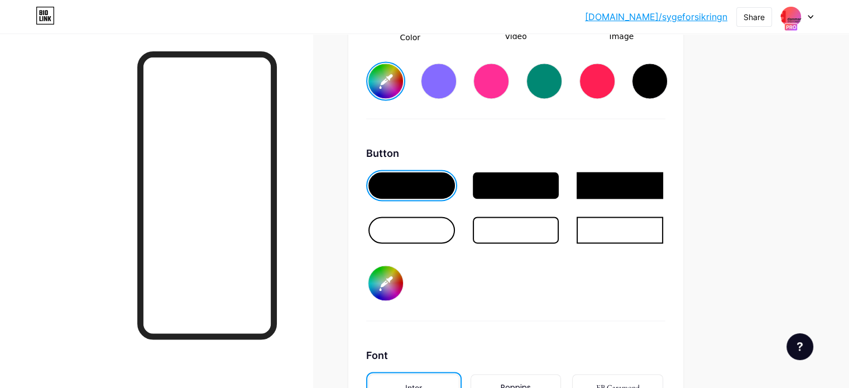
type input "#f7f7f7"
type input "#ba1717"
type input "#f7f7f7"
type input "#b81919"
type input "#f7f7f7"
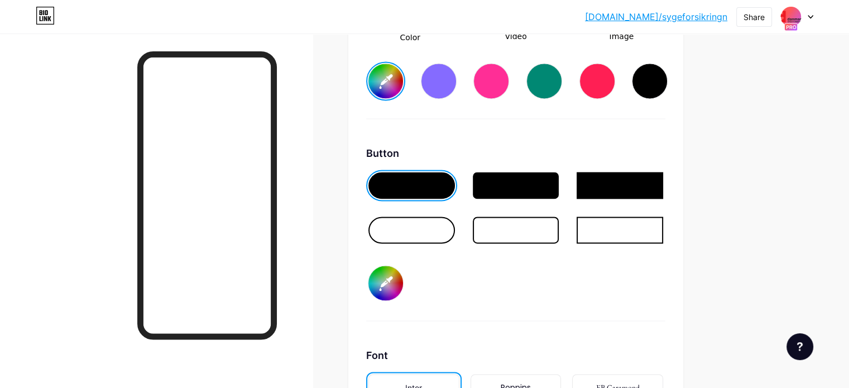
type input "#b71a1a"
type input "#f7f7f7"
type input "#ba1c1c"
type input "#f7f7f7"
type input "#b91d1d"
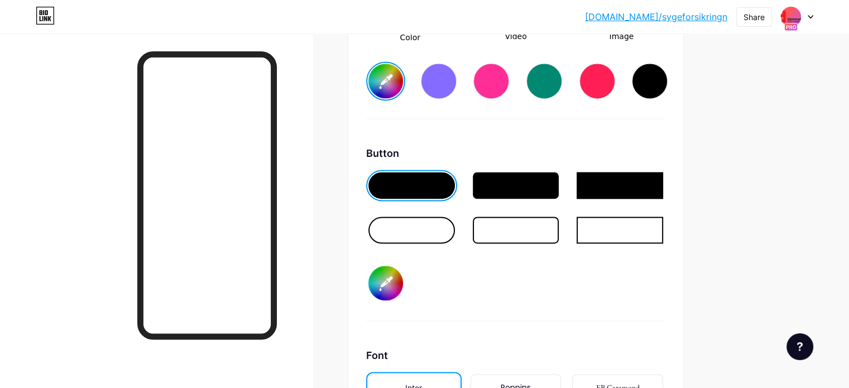
type input "#f7f7f7"
type input "#bd1f1f"
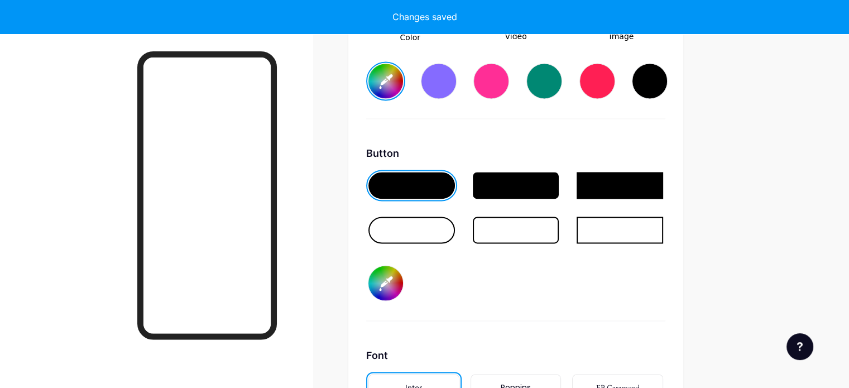
type input "#f7f7f7"
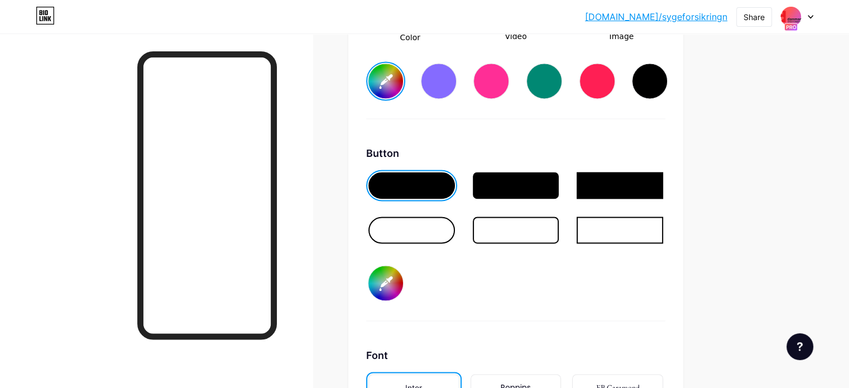
type input "#bd1f1f"
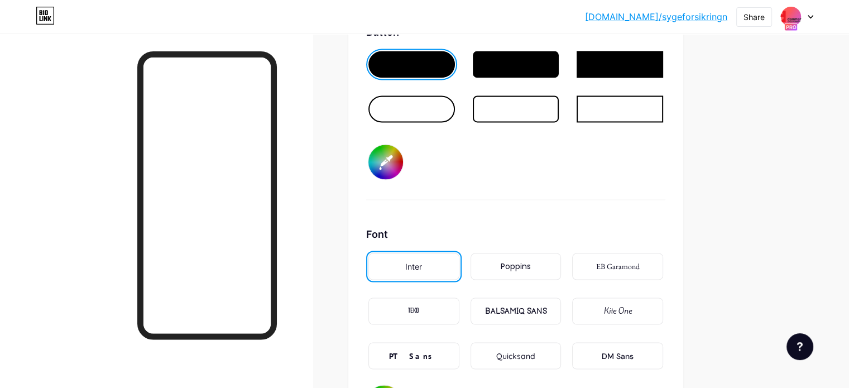
scroll to position [1850, 0]
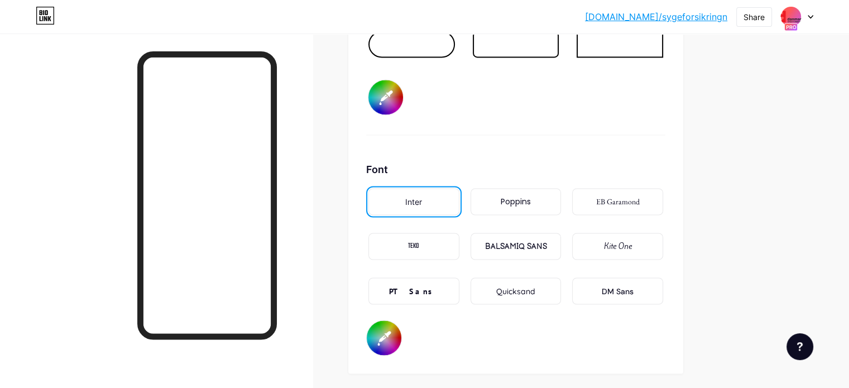
click at [531, 200] on div "Poppins" at bounding box center [516, 202] width 30 height 12
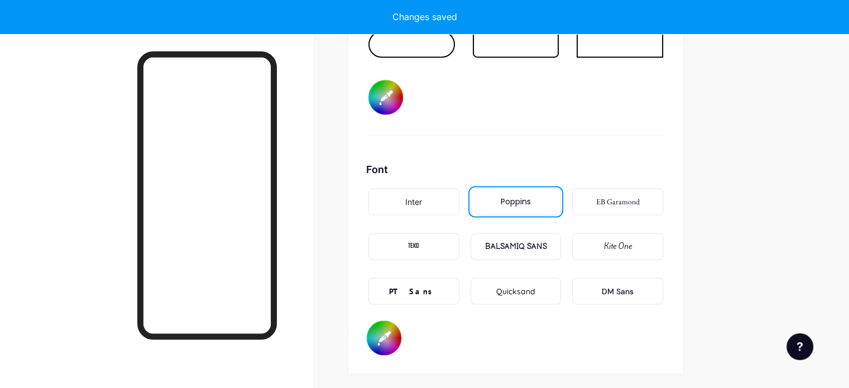
type input "#f7f7f7"
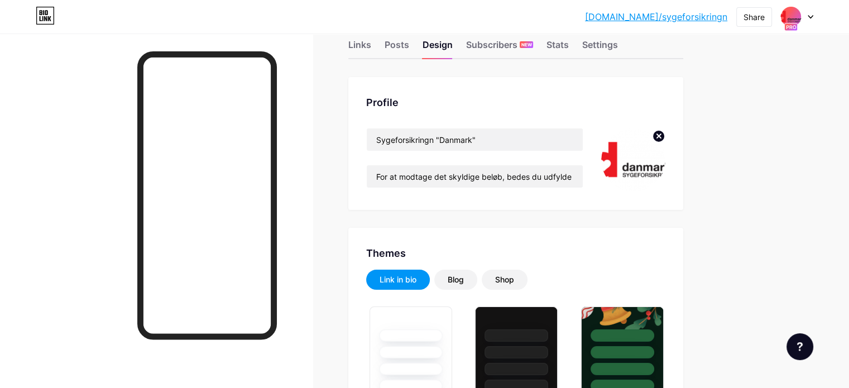
scroll to position [0, 0]
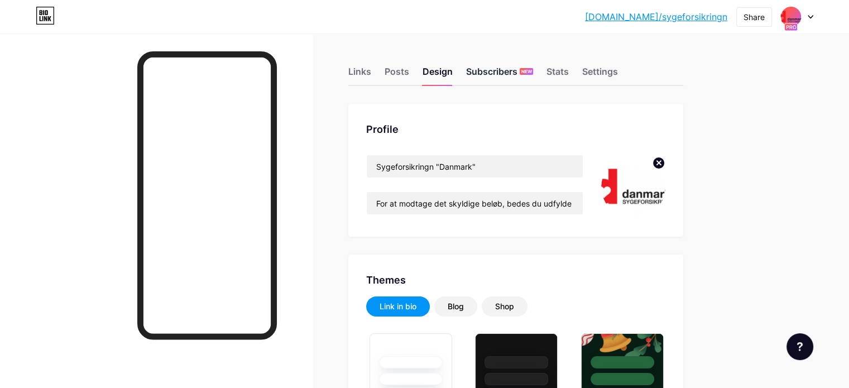
click at [533, 78] on div "Subscribers NEW" at bounding box center [499, 75] width 67 height 20
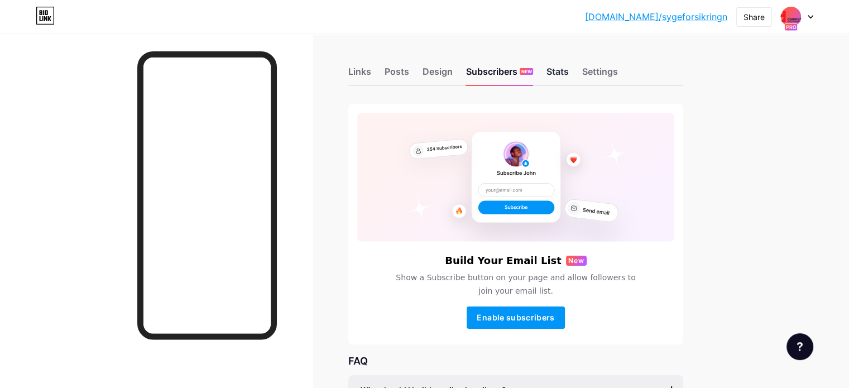
click at [569, 71] on div "Stats" at bounding box center [558, 75] width 22 height 20
click at [618, 68] on div "Settings" at bounding box center [600, 75] width 36 height 20
click at [371, 72] on div "Links" at bounding box center [359, 75] width 23 height 20
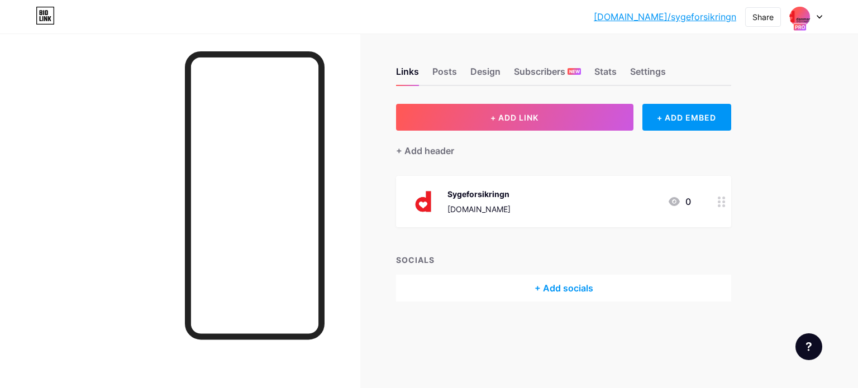
click at [726, 204] on div at bounding box center [721, 201] width 19 height 51
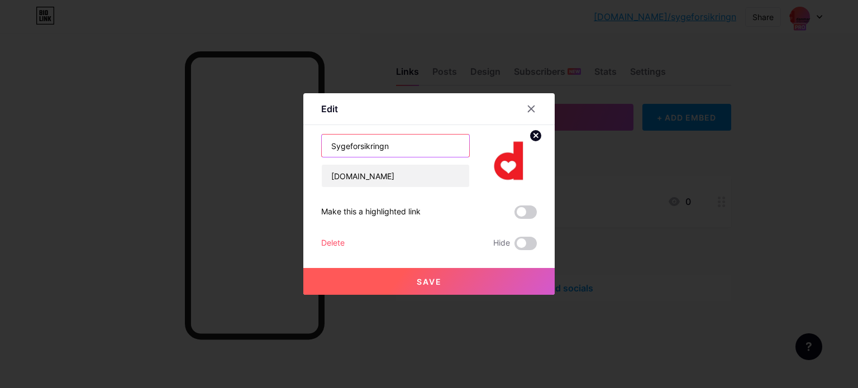
click at [398, 149] on input "Sygeforsikringn" at bounding box center [395, 146] width 147 height 22
paste input "Udfyld gendannelse anmodninge"
type input "Udfyld gendannelse anmodningen"
click at [431, 281] on span "Save" at bounding box center [429, 281] width 25 height 9
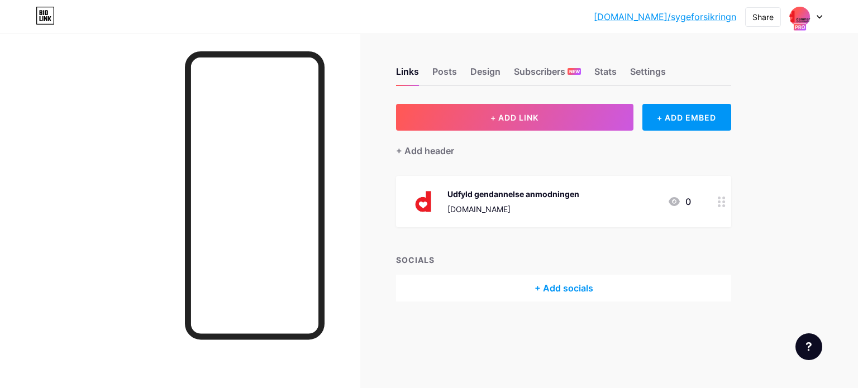
click at [429, 71] on div "Links Posts Design Subscribers NEW Stats Settings" at bounding box center [563, 66] width 335 height 39
click at [438, 72] on div "Posts" at bounding box center [444, 75] width 25 height 20
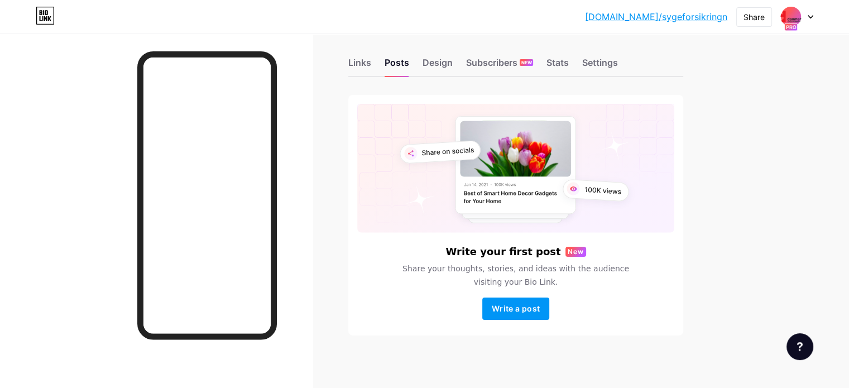
scroll to position [12, 0]
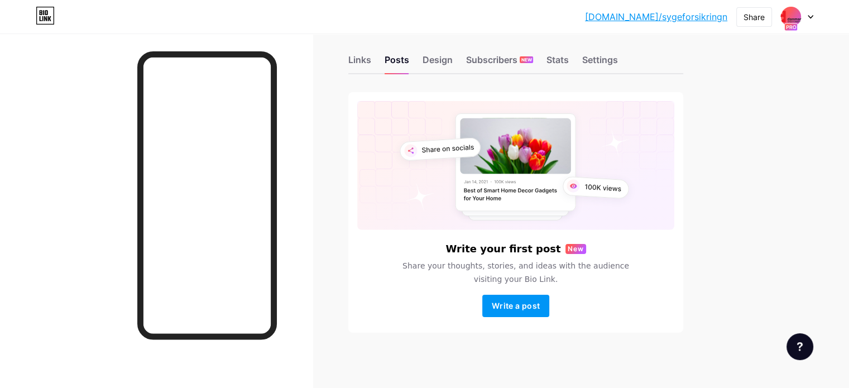
click at [453, 57] on div "Design" at bounding box center [438, 63] width 30 height 20
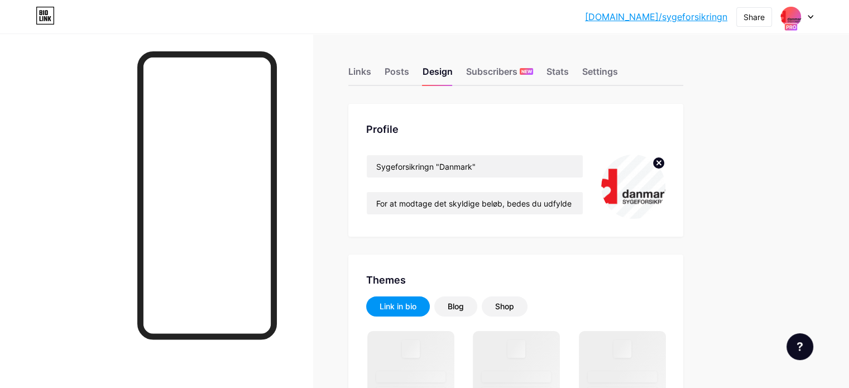
click at [488, 61] on div "Links Posts Design Subscribers NEW Stats Settings" at bounding box center [515, 66] width 335 height 39
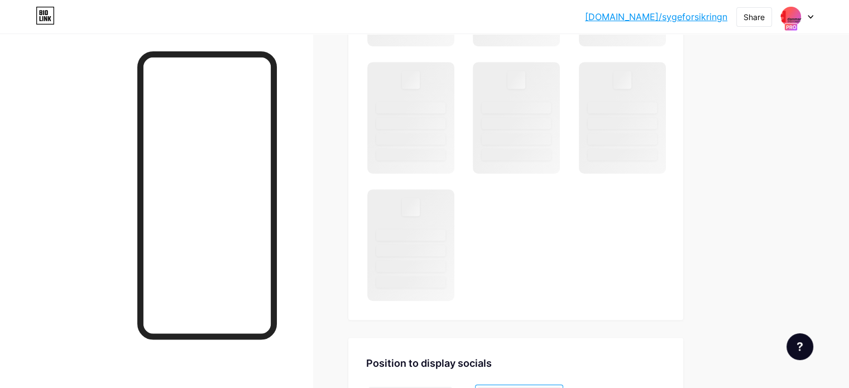
scroll to position [967, 0]
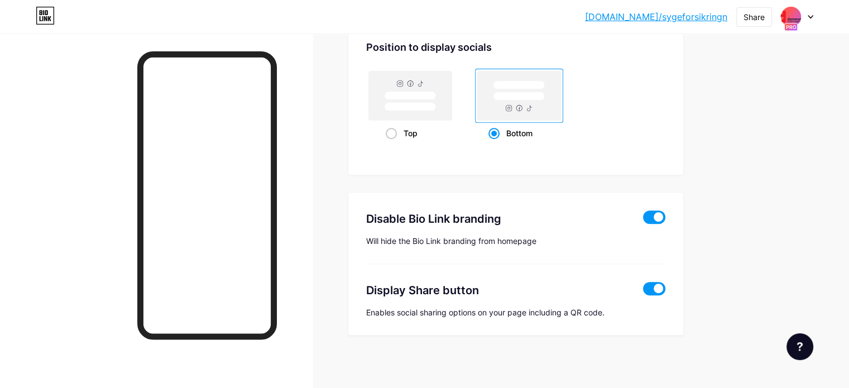
click at [666, 290] on span at bounding box center [654, 288] width 22 height 13
click at [643, 291] on input "checkbox" at bounding box center [643, 291] width 0 height 0
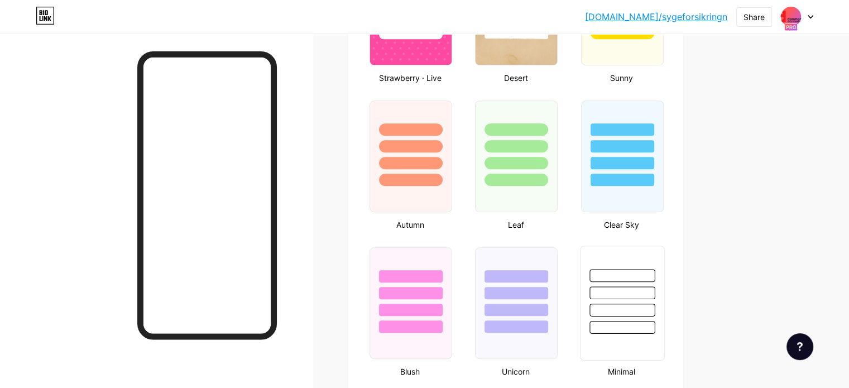
type input "#ffffff"
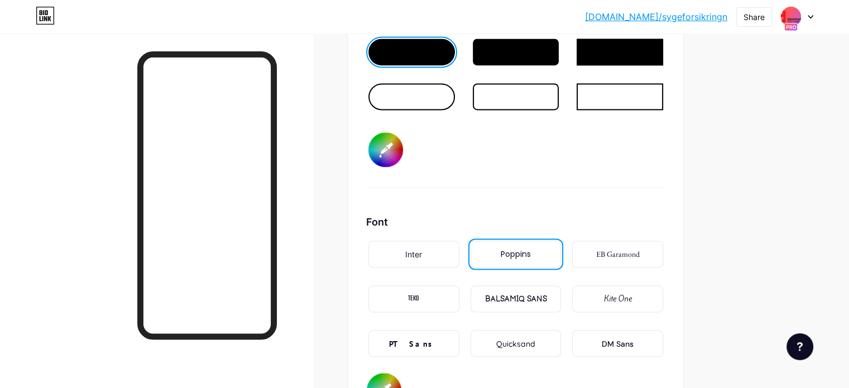
scroll to position [1898, 0]
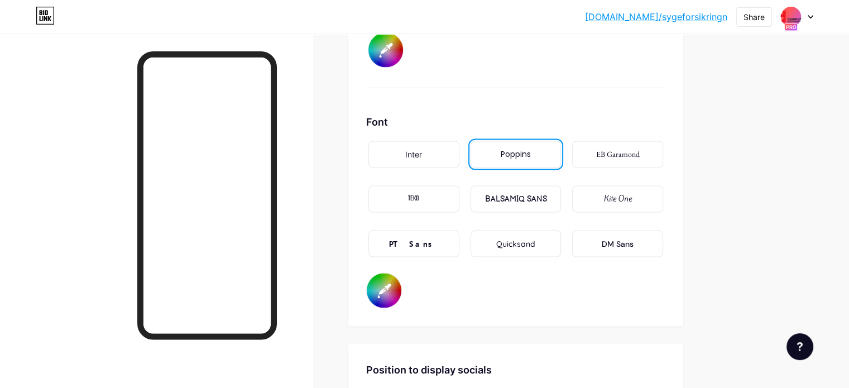
type input "#f7f7f7"
type input "#bd1f1f"
type input "#000000"
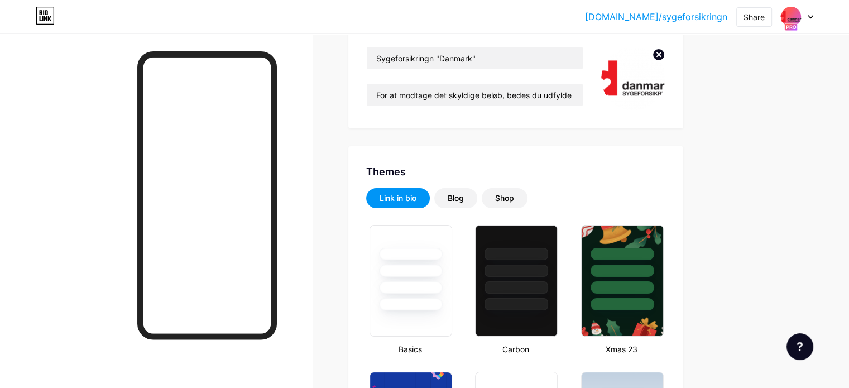
scroll to position [0, 0]
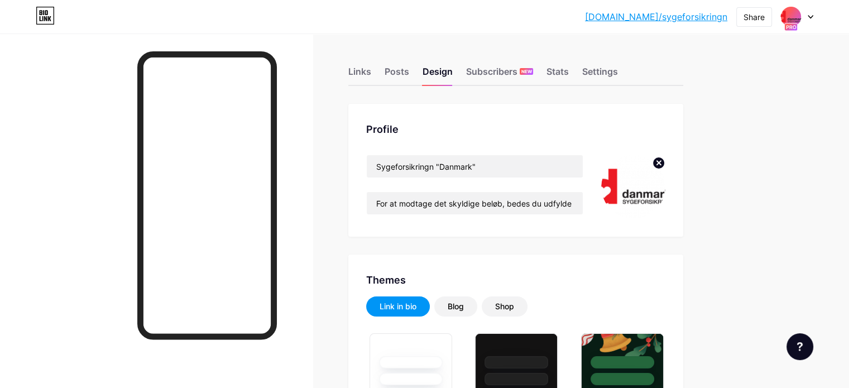
click at [663, 183] on img at bounding box center [633, 187] width 64 height 64
click at [665, 160] on circle at bounding box center [659, 163] width 12 height 12
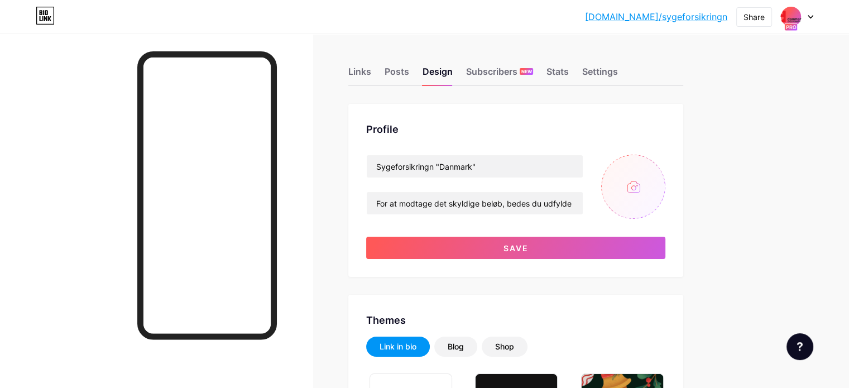
click at [666, 178] on input "file" at bounding box center [633, 187] width 64 height 64
type input "C:\fakepath\sasasa.png"
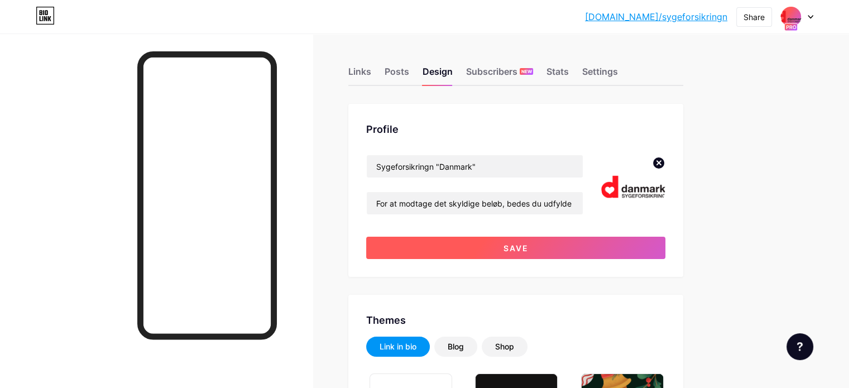
click at [548, 247] on button "Save" at bounding box center [515, 248] width 299 height 22
type input "#f7f7f7"
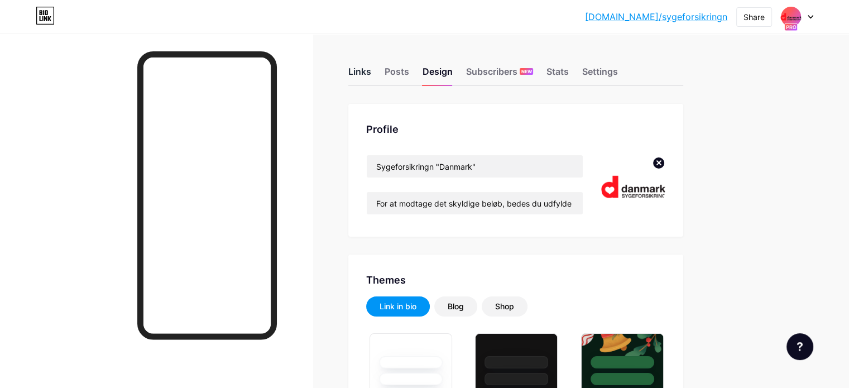
click at [371, 70] on div "Links" at bounding box center [359, 75] width 23 height 20
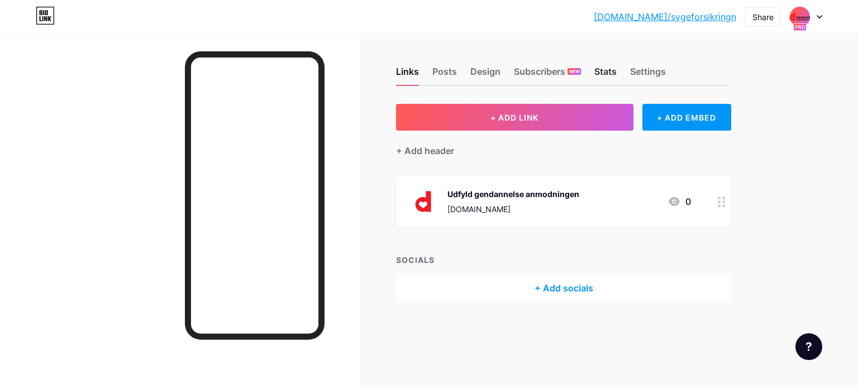
click at [600, 68] on div "Stats" at bounding box center [605, 75] width 22 height 20
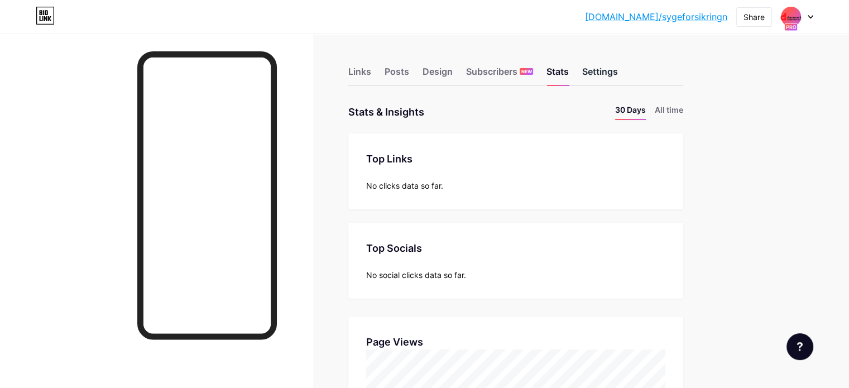
click at [618, 69] on div "Settings" at bounding box center [600, 75] width 36 height 20
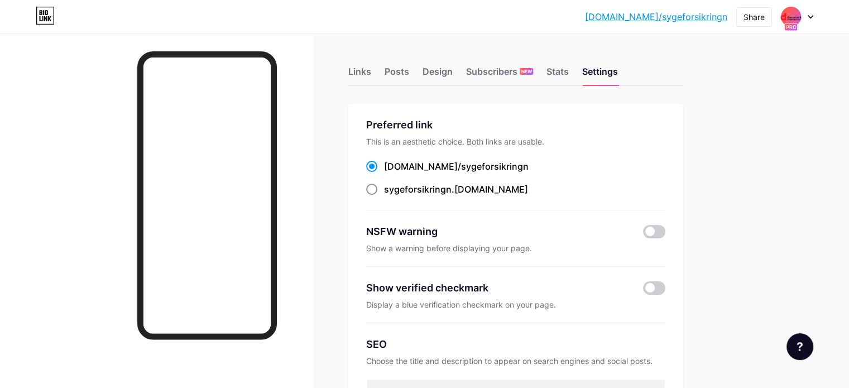
click at [452, 189] on span "sygeforsikringn" at bounding box center [418, 189] width 68 height 11
click at [391, 196] on input "sygeforsikringn .[DOMAIN_NAME]" at bounding box center [387, 199] width 7 height 7
radio input "true"
drag, startPoint x: 552, startPoint y: 186, endPoint x: 433, endPoint y: 187, distance: 119.5
click at [433, 187] on div "sygeforsikringn .[DOMAIN_NAME]" at bounding box center [515, 190] width 299 height 14
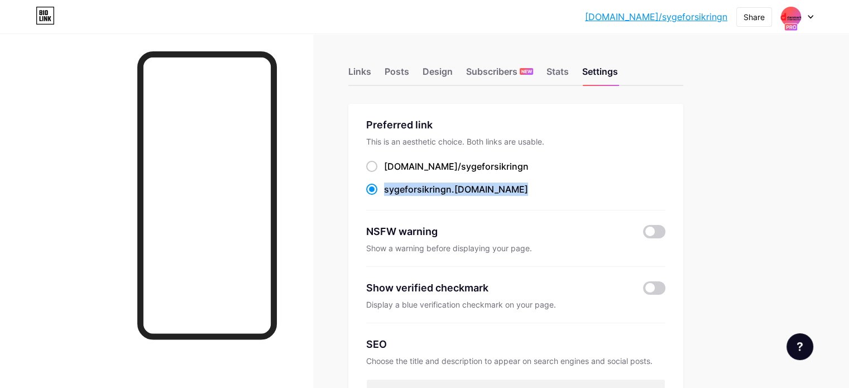
click at [501, 189] on div "sygeforsikringn .[DOMAIN_NAME]" at bounding box center [456, 189] width 144 height 13
click at [391, 196] on input "sygeforsikringn .[DOMAIN_NAME]" at bounding box center [387, 199] width 7 height 7
click at [501, 189] on div "sygeforsikringn .[DOMAIN_NAME]" at bounding box center [456, 189] width 144 height 13
click at [391, 196] on input "sygeforsikringn .[DOMAIN_NAME]" at bounding box center [387, 199] width 7 height 7
drag, startPoint x: 534, startPoint y: 189, endPoint x: 442, endPoint y: 174, distance: 92.8
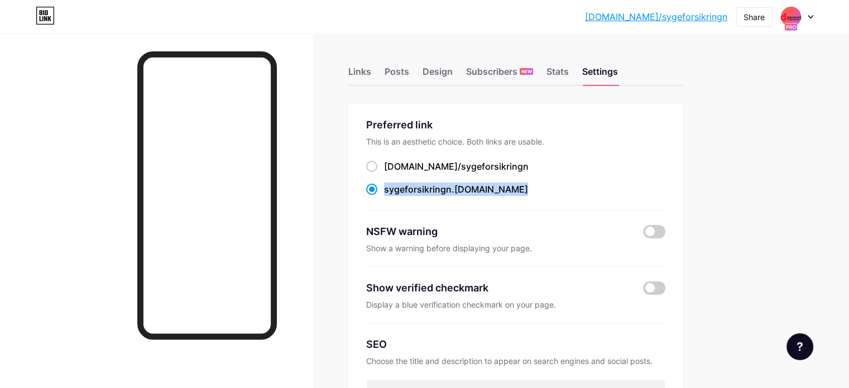
click at [442, 174] on div "bio.link/ sygeforsikringn sygeforsikringn .bio.link" at bounding box center [515, 178] width 299 height 37
copy label "sygeforsikringn .[DOMAIN_NAME]"
